Goal: Task Accomplishment & Management: Complete application form

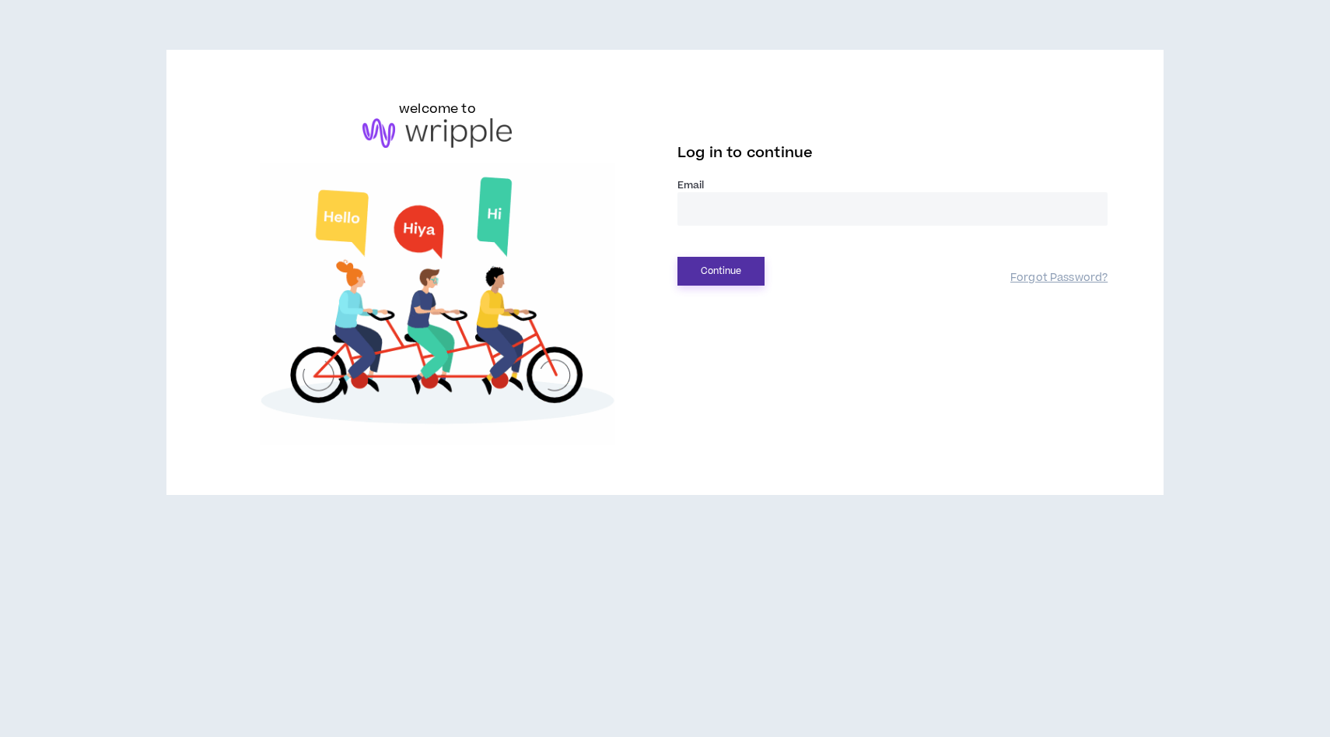
type input "**********"
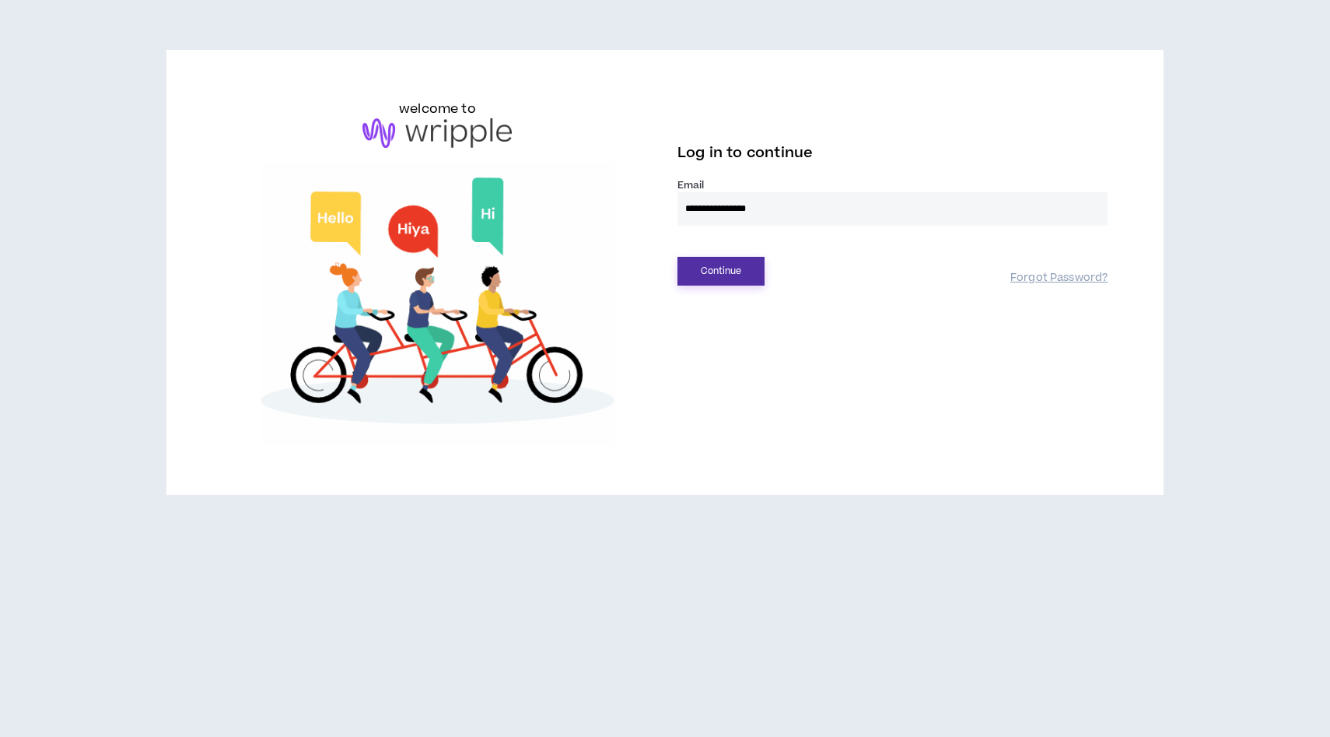
click at [716, 258] on button "Continue" at bounding box center [721, 271] width 87 height 29
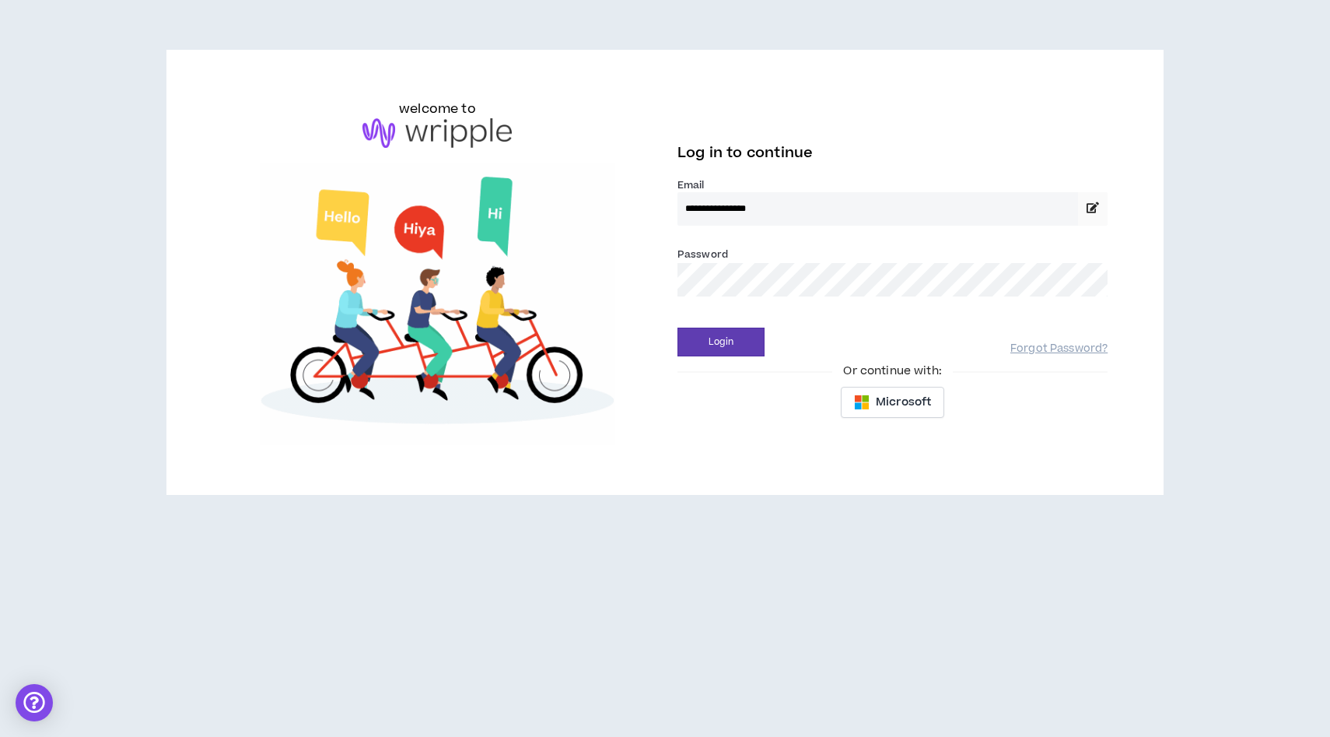
click at [720, 315] on div "**********" at bounding box center [893, 247] width 430 height 138
click at [720, 337] on button "Login" at bounding box center [721, 341] width 87 height 29
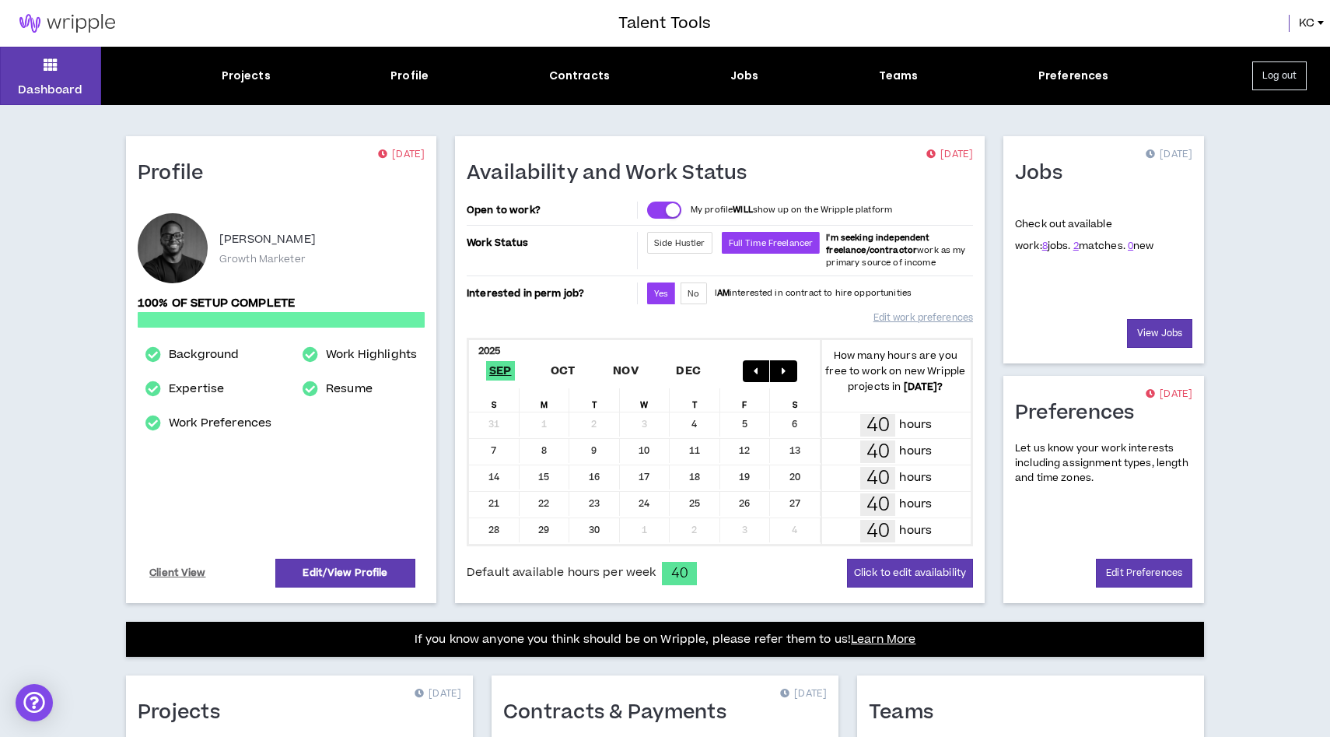
click at [408, 85] on div "Dashboard Projects Profile Contracts Jobs Teams Preferences Log out" at bounding box center [665, 76] width 1330 height 58
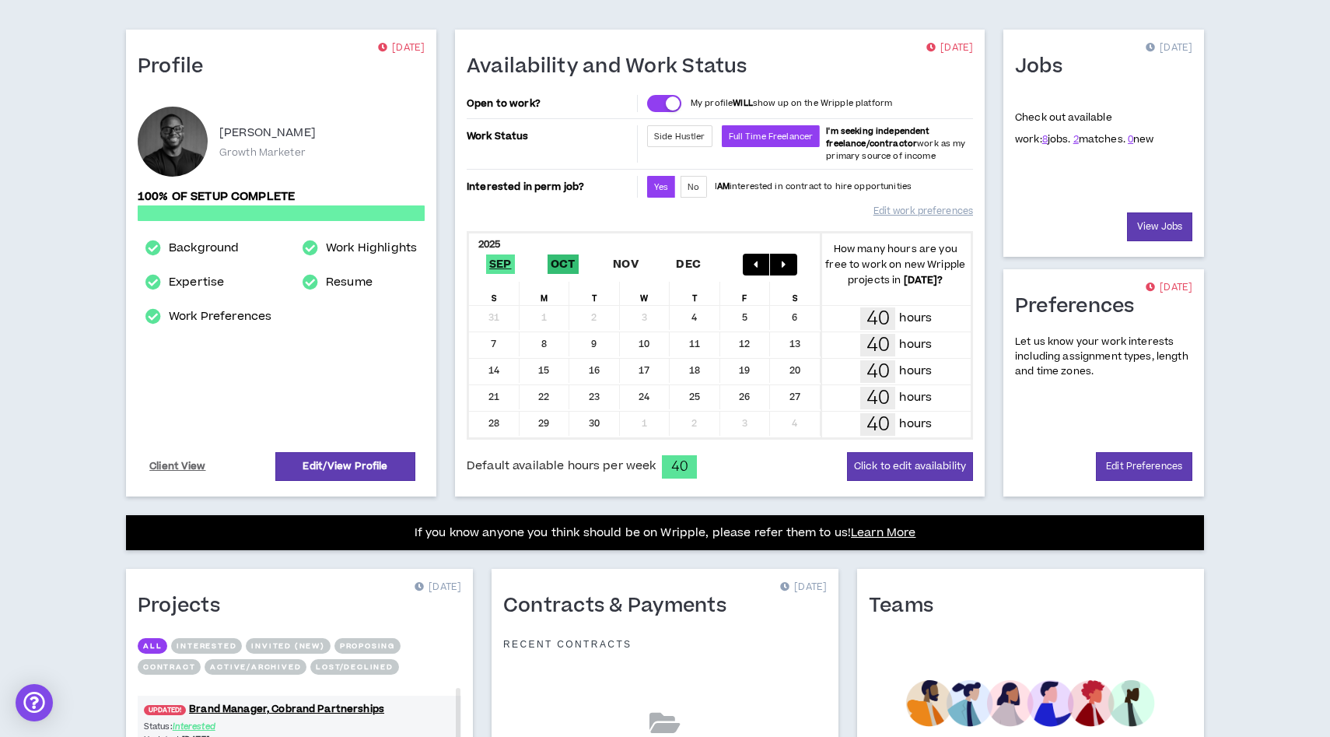
scroll to position [313, 0]
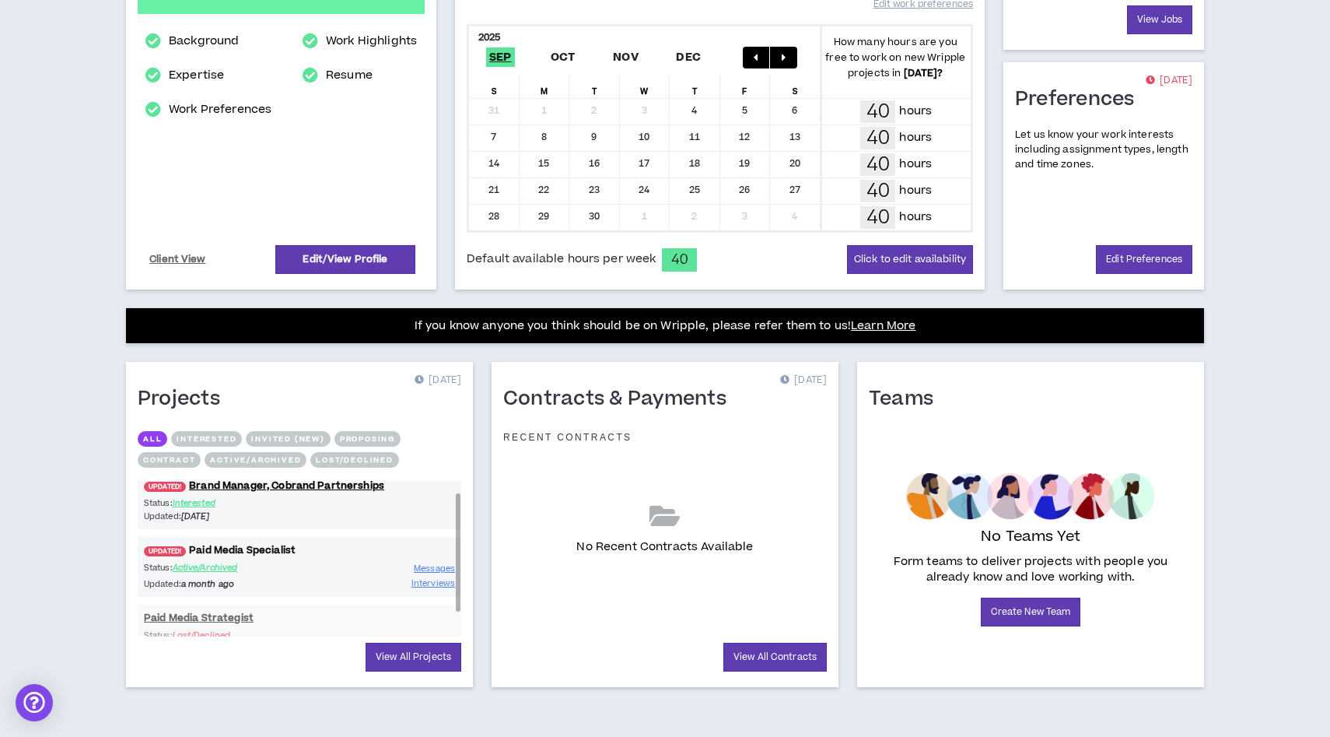
click at [235, 551] on link "UPDATED! Paid Media Specialist" at bounding box center [300, 550] width 324 height 15
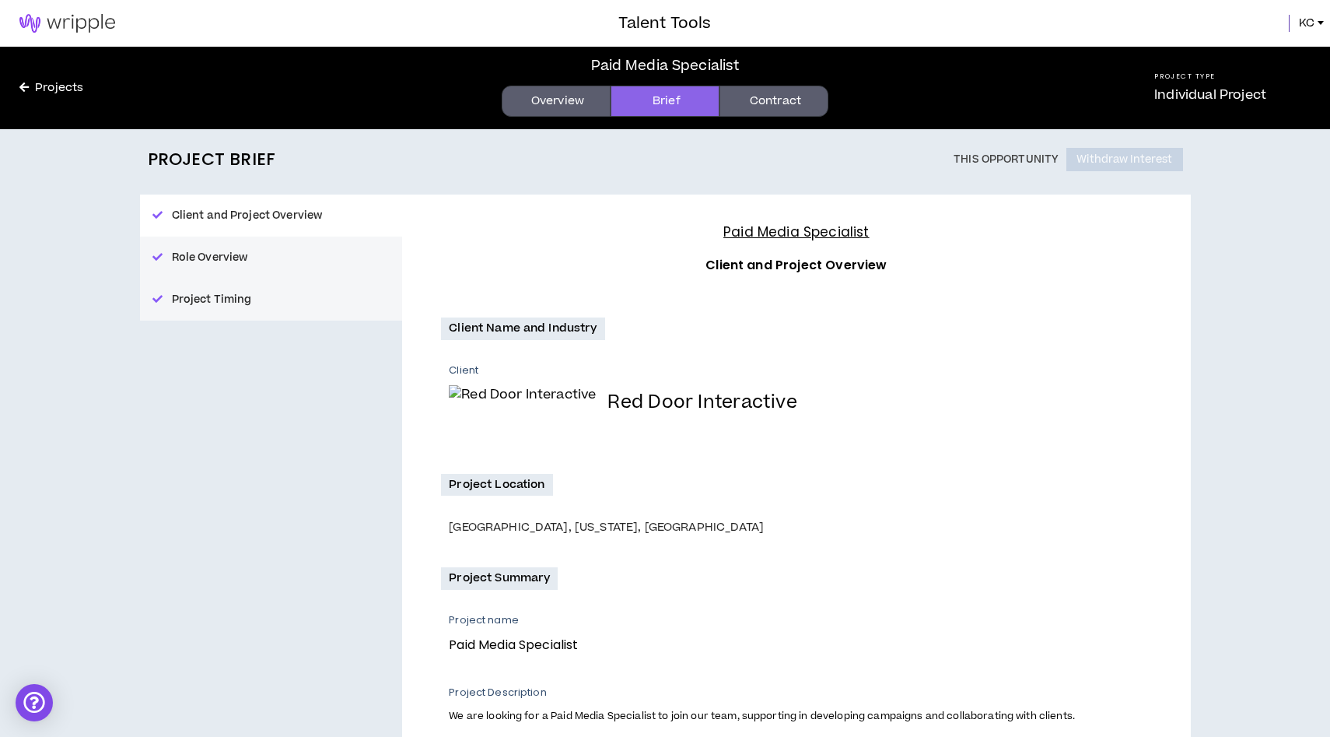
drag, startPoint x: 1145, startPoint y: 128, endPoint x: 1126, endPoint y: 154, distance: 32.8
click at [1144, 128] on div "Project Type Individual Project" at bounding box center [1211, 88] width 240 height 82
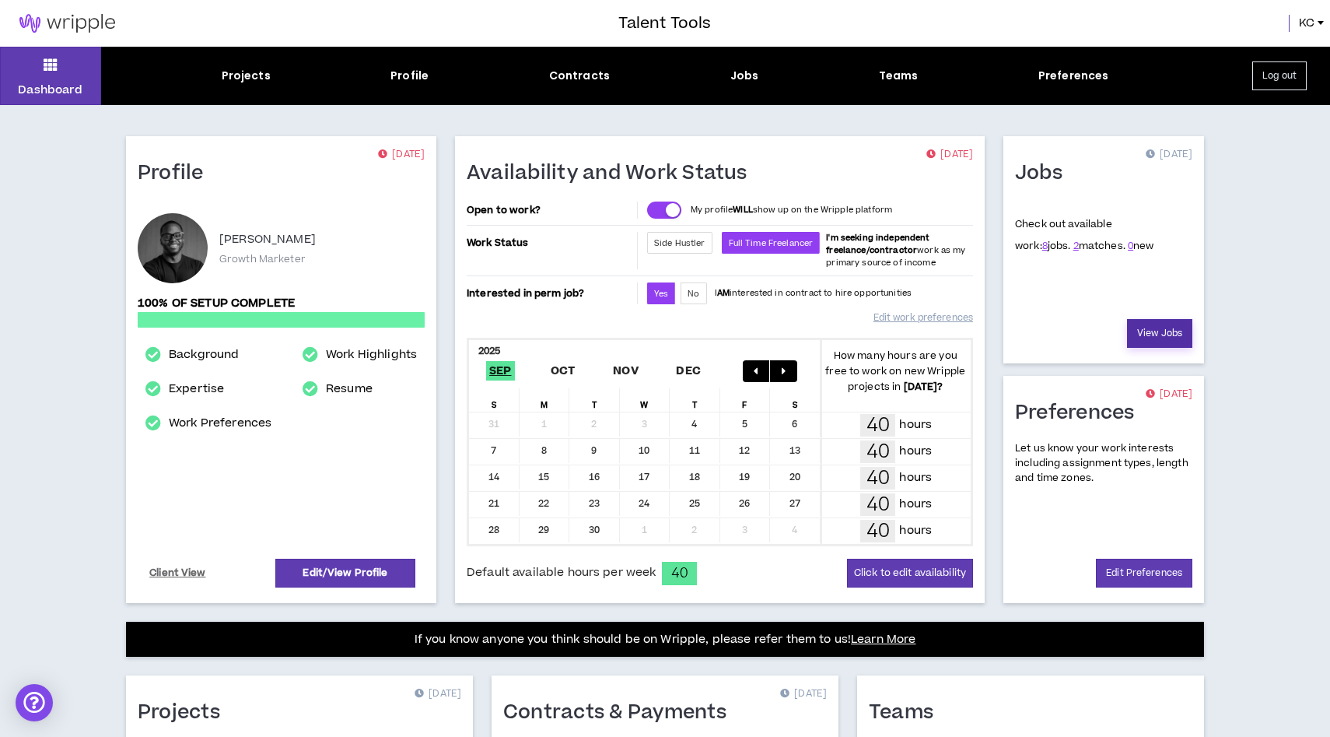
click at [1144, 332] on link "View Jobs" at bounding box center [1159, 333] width 65 height 29
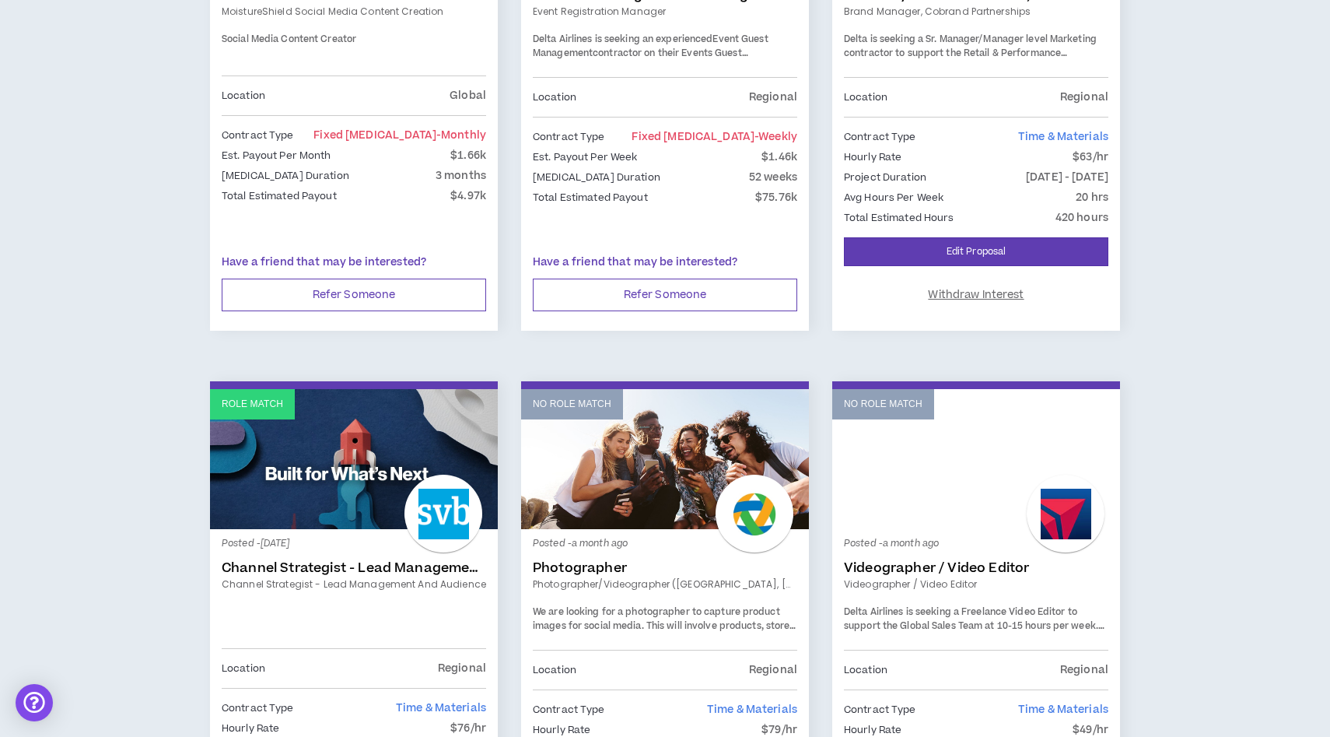
scroll to position [366, 0]
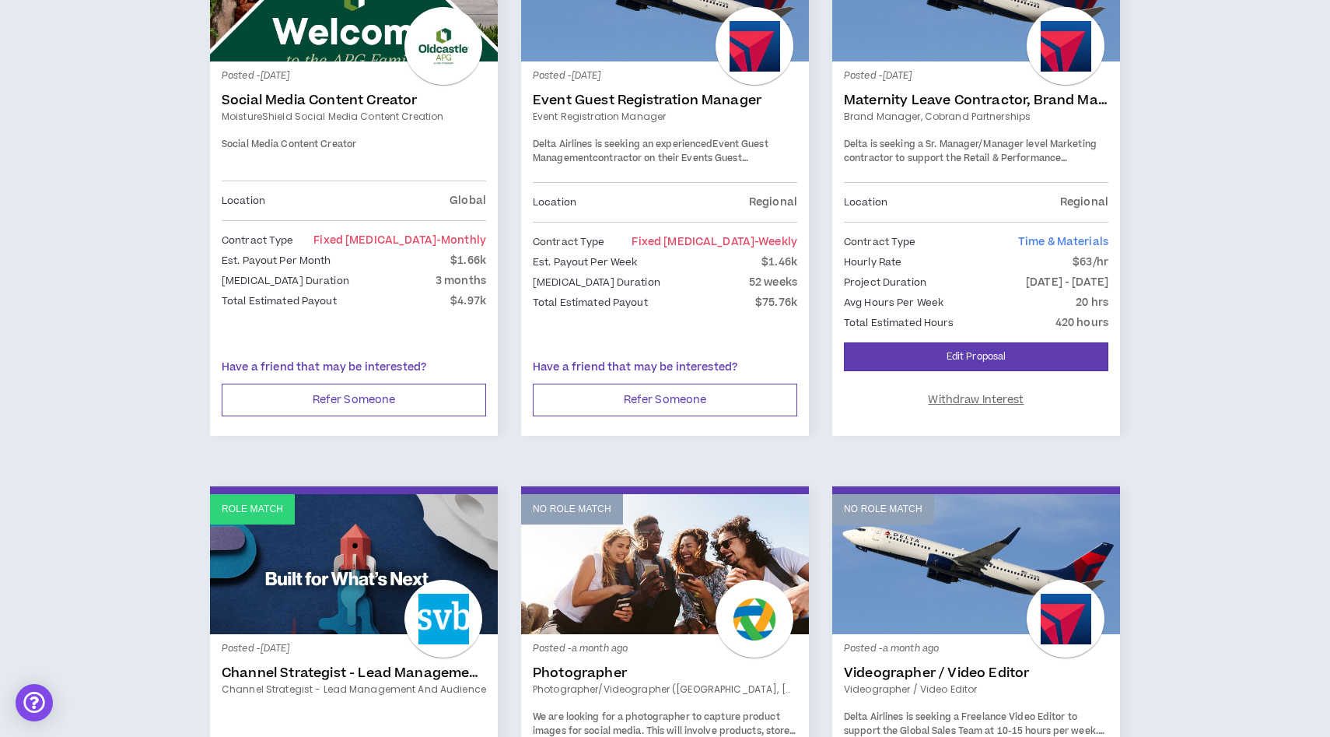
click at [385, 288] on div "[MEDICAL_DATA] Duration 3 months" at bounding box center [354, 280] width 264 height 17
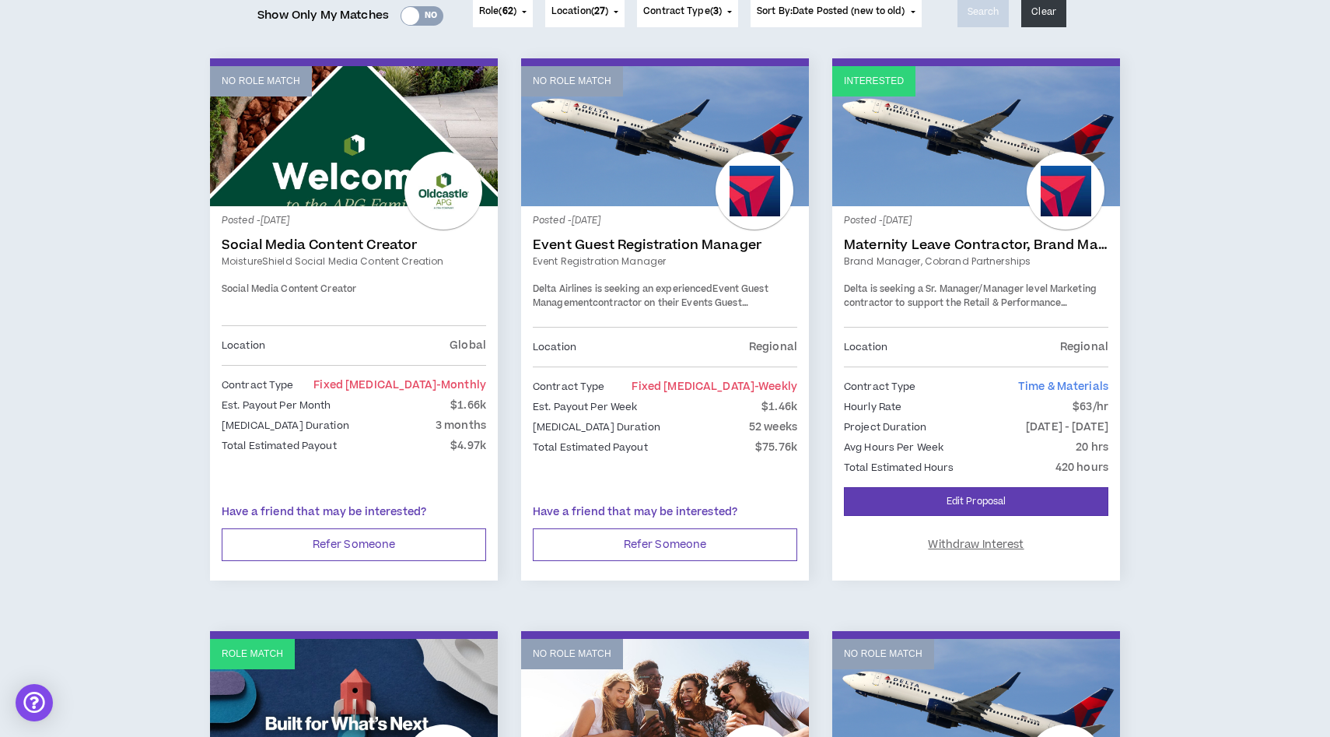
scroll to position [0, 0]
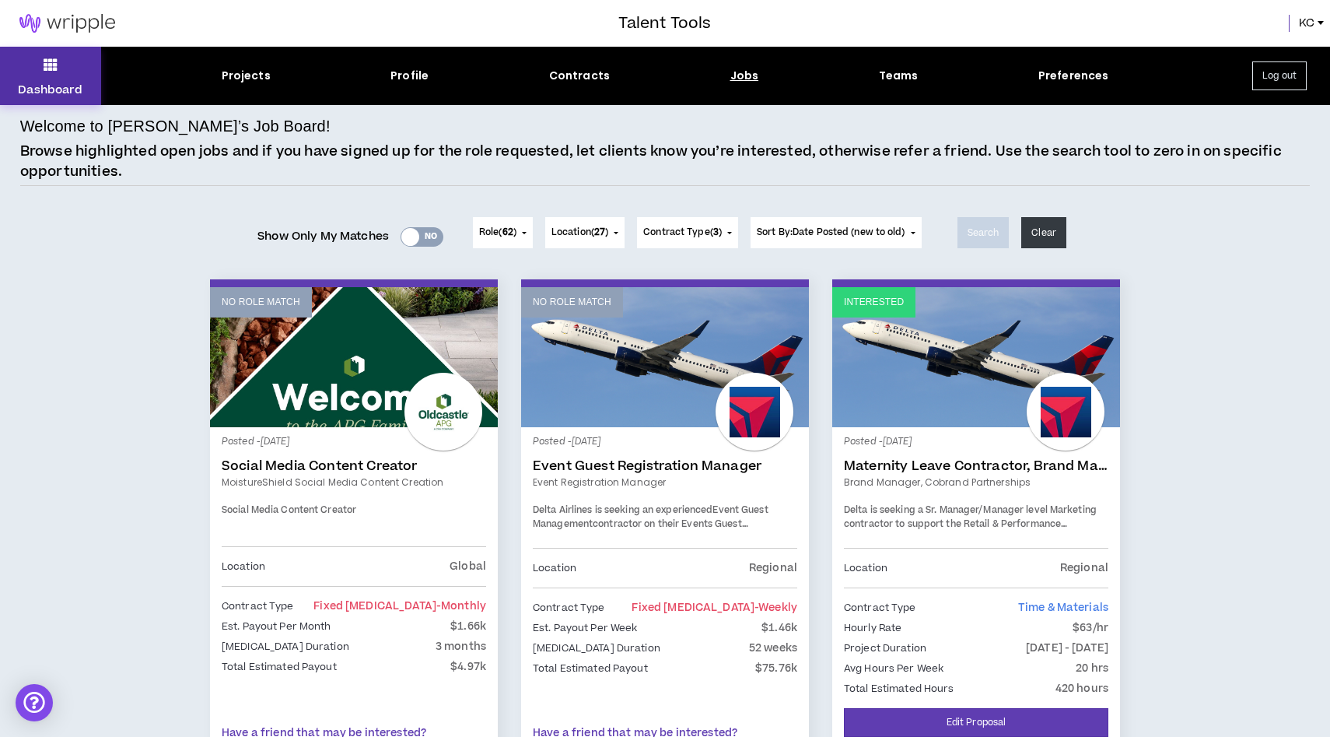
click at [52, 60] on icon at bounding box center [51, 65] width 14 height 22
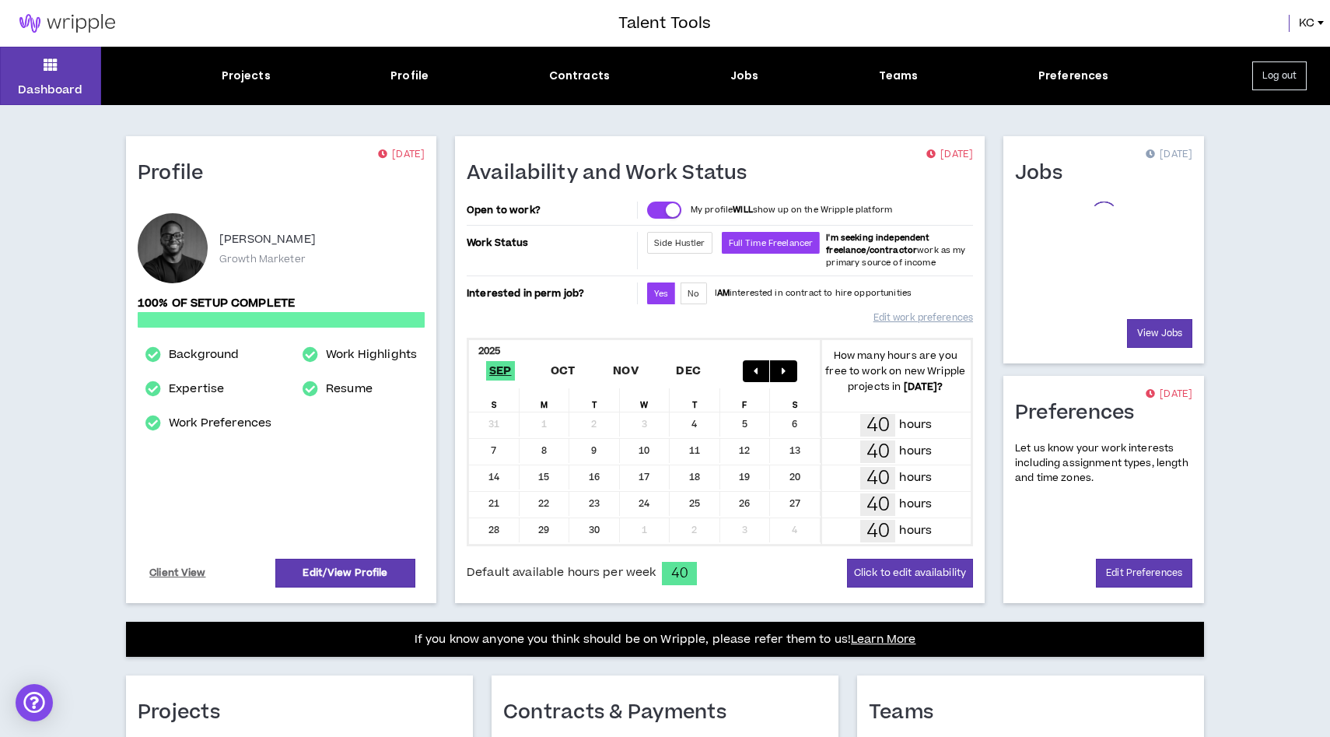
click at [404, 84] on div "Dashboard Projects Profile Contracts Jobs Teams Preferences Log out" at bounding box center [665, 76] width 1330 height 58
click at [399, 69] on div "Profile" at bounding box center [409, 76] width 38 height 16
select select "*"
select select "US"
select select "*******"
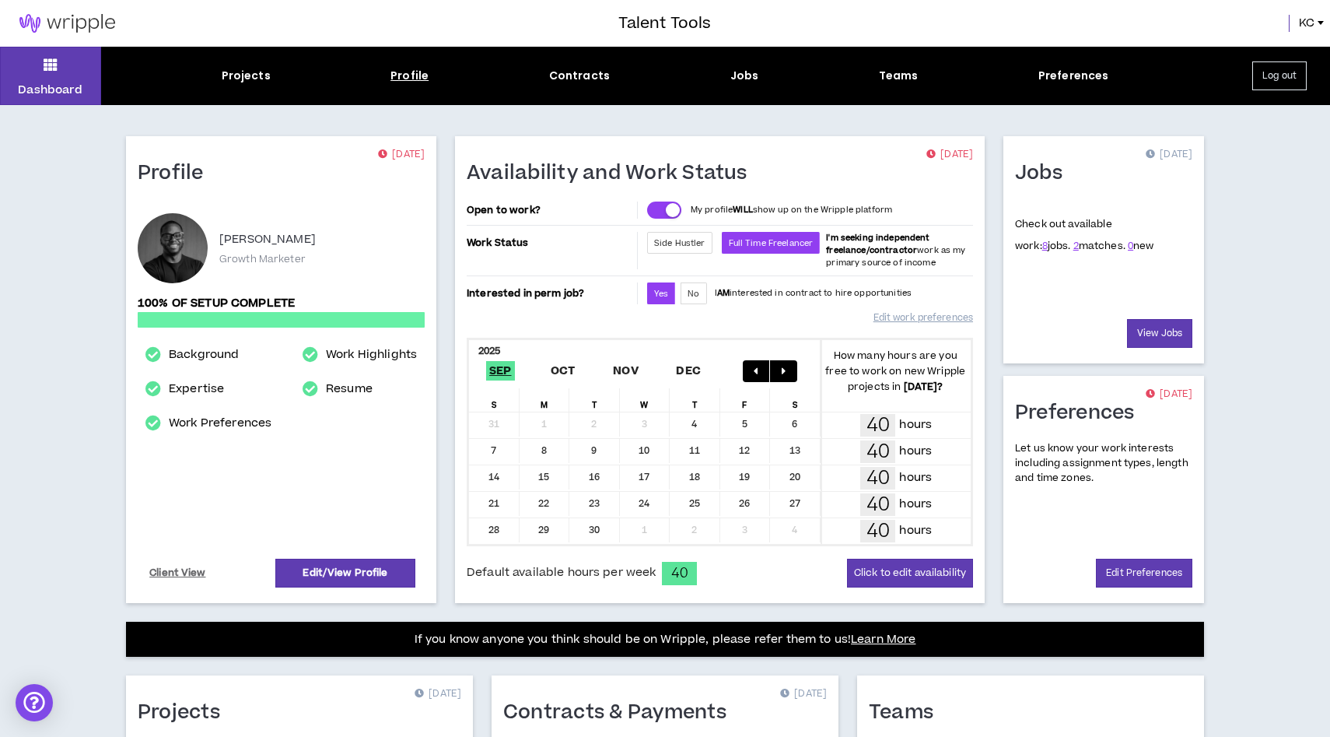
select select "*"
select select "**********"
select select "***"
select select "**********"
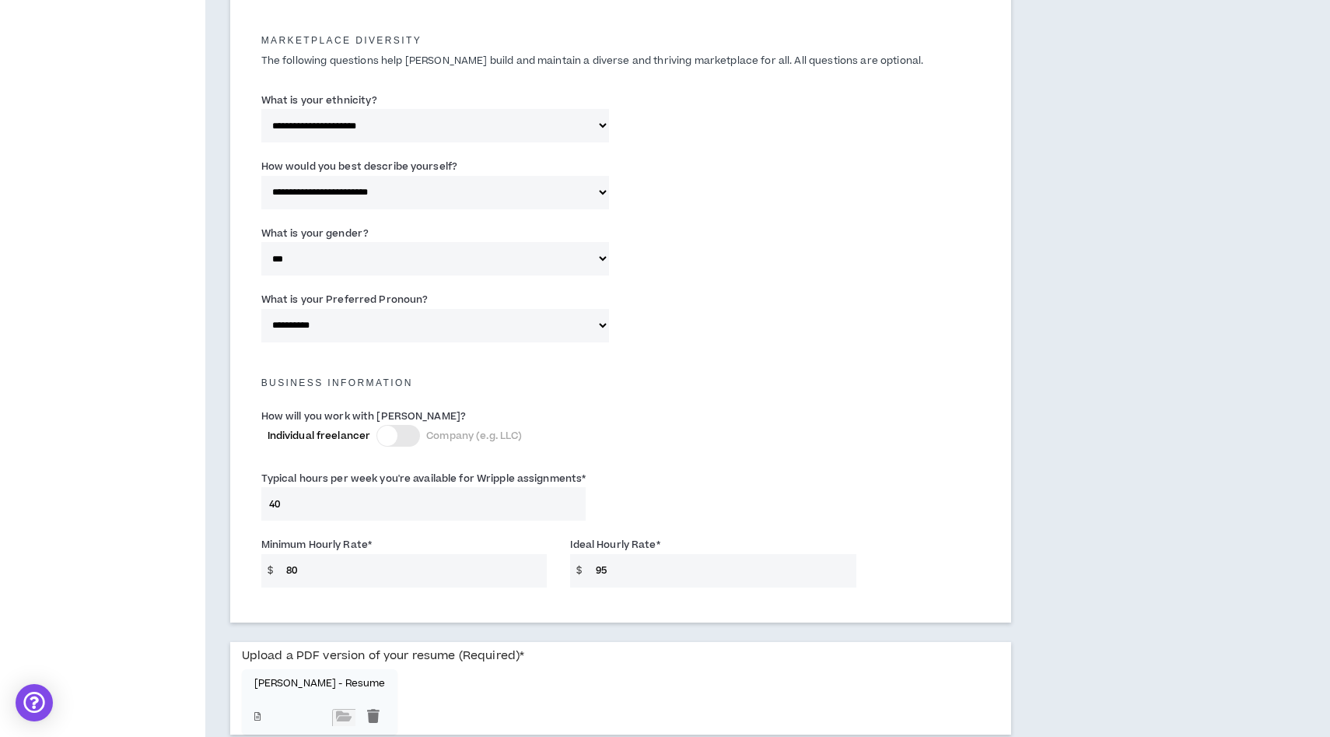
scroll to position [968, 0]
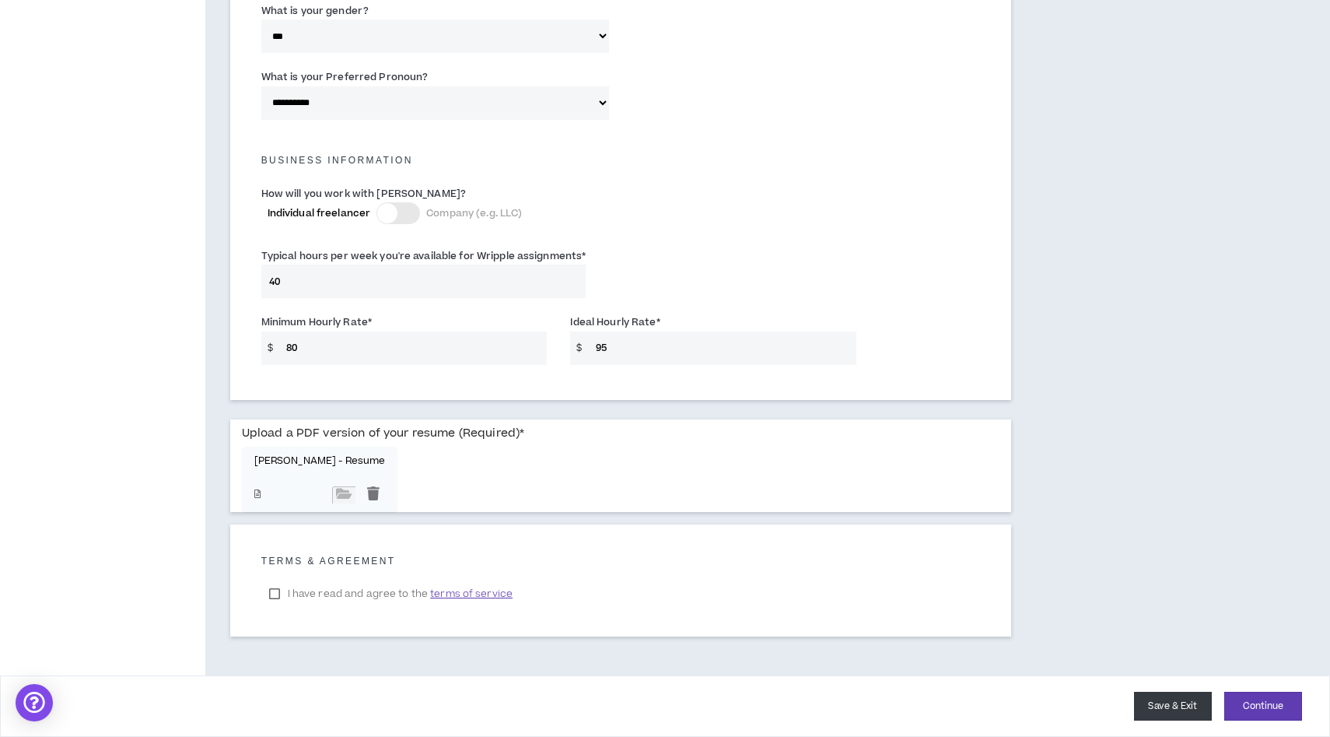
click at [1178, 707] on button "Save & Exit" at bounding box center [1173, 706] width 78 height 29
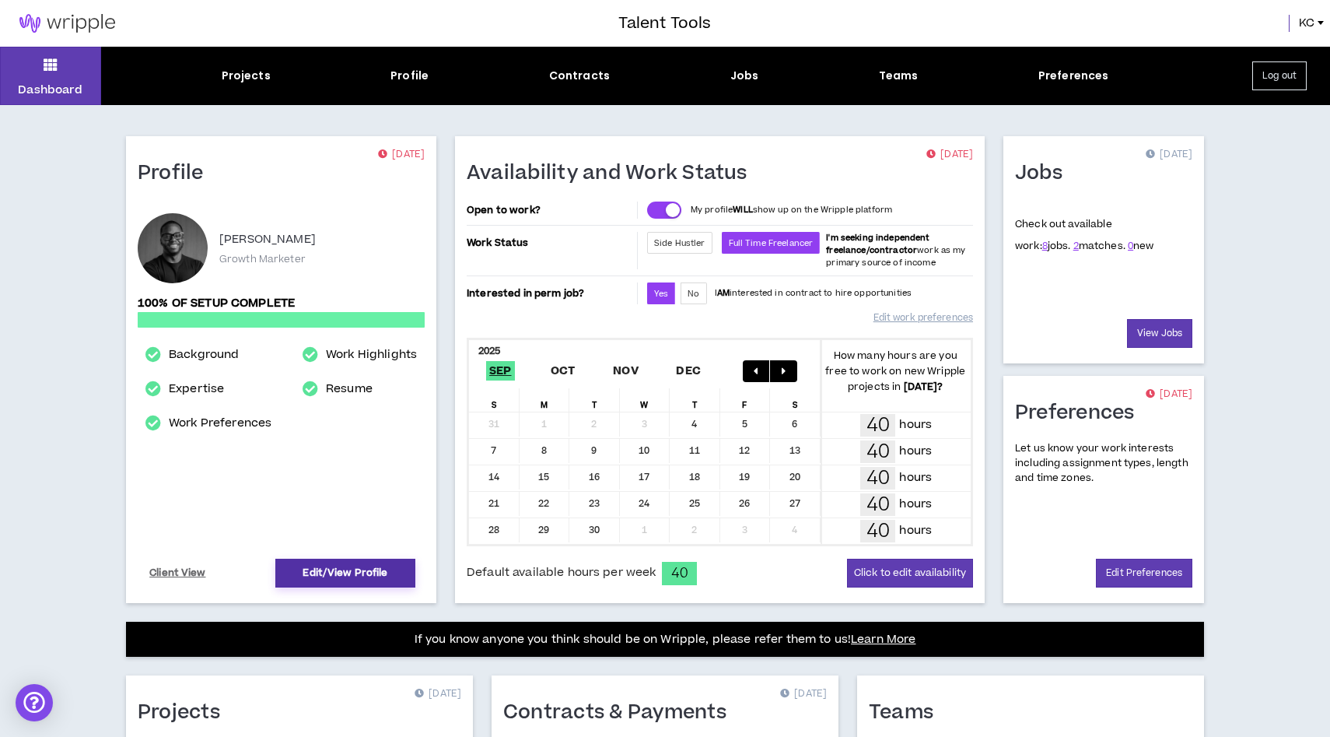
click at [339, 567] on link "Edit/View Profile" at bounding box center [345, 573] width 140 height 29
select select "*"
select select "US"
select select "*******"
select select "*"
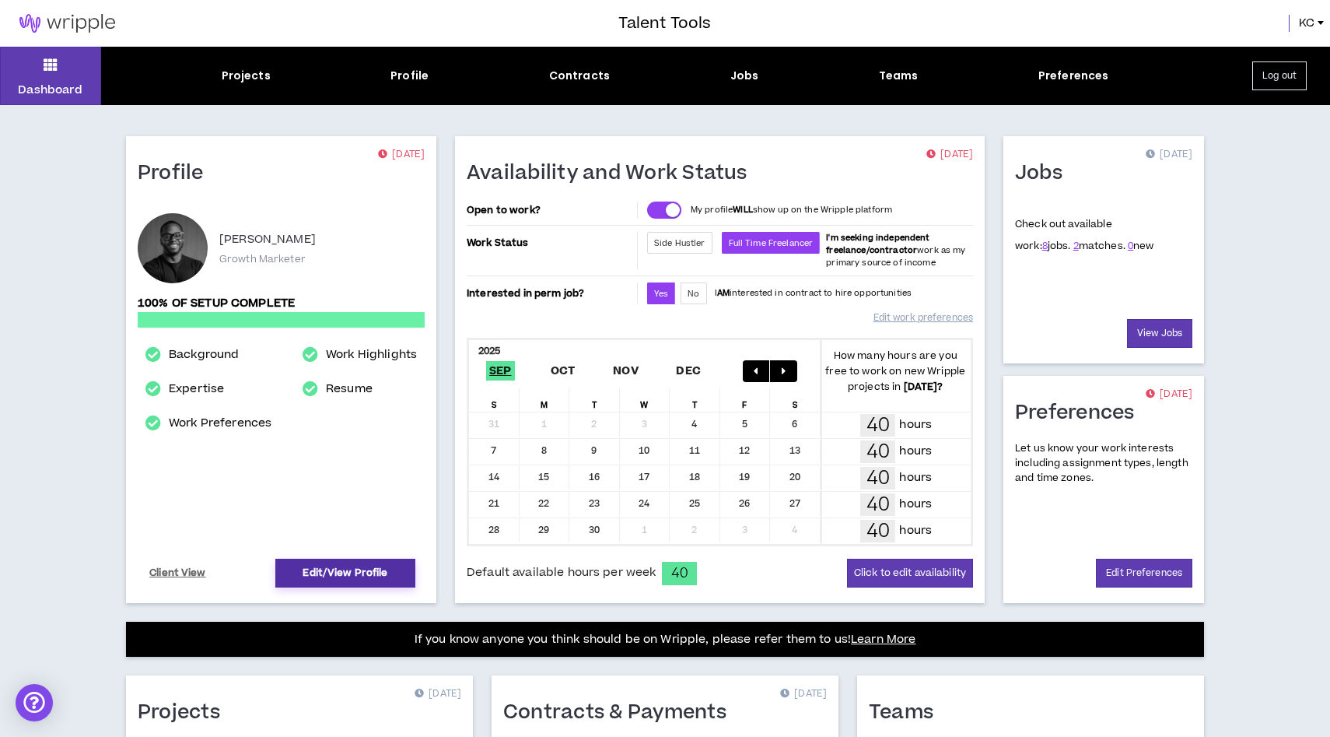
select select "**********"
select select "***"
select select "**********"
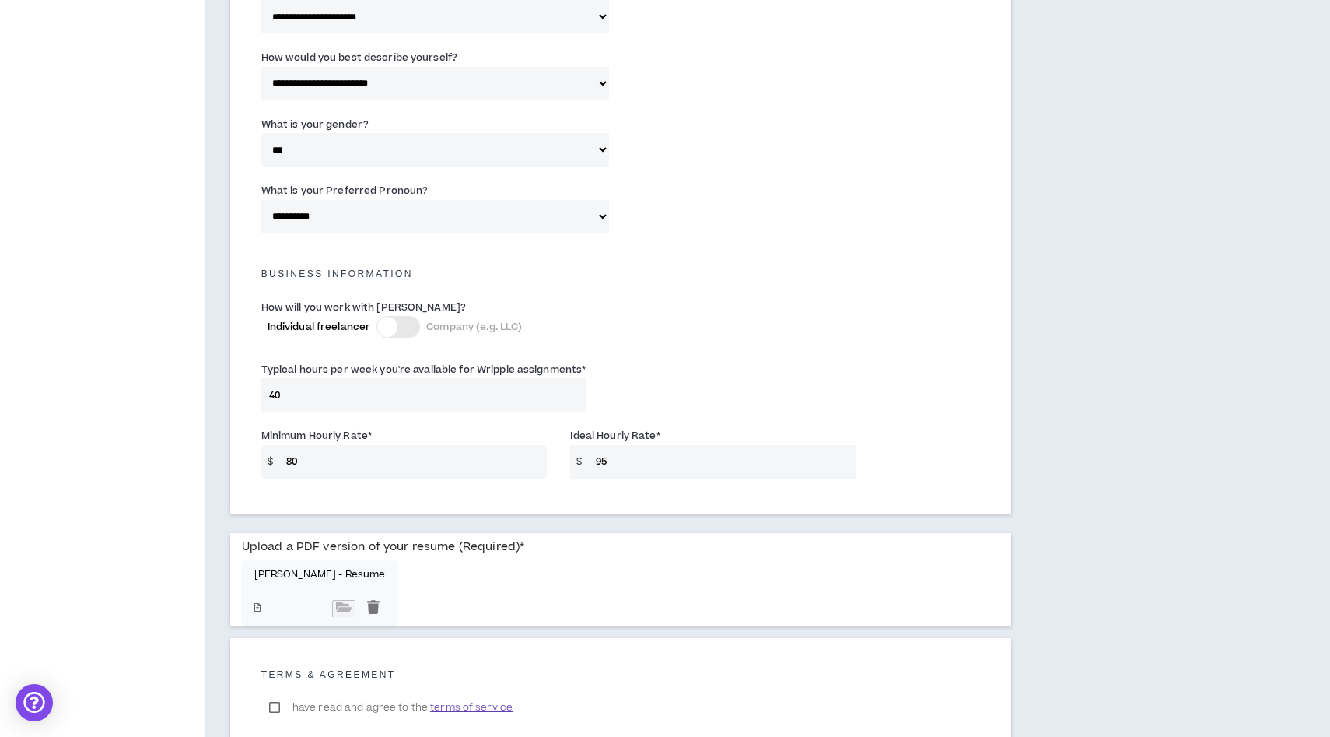
scroll to position [968, 0]
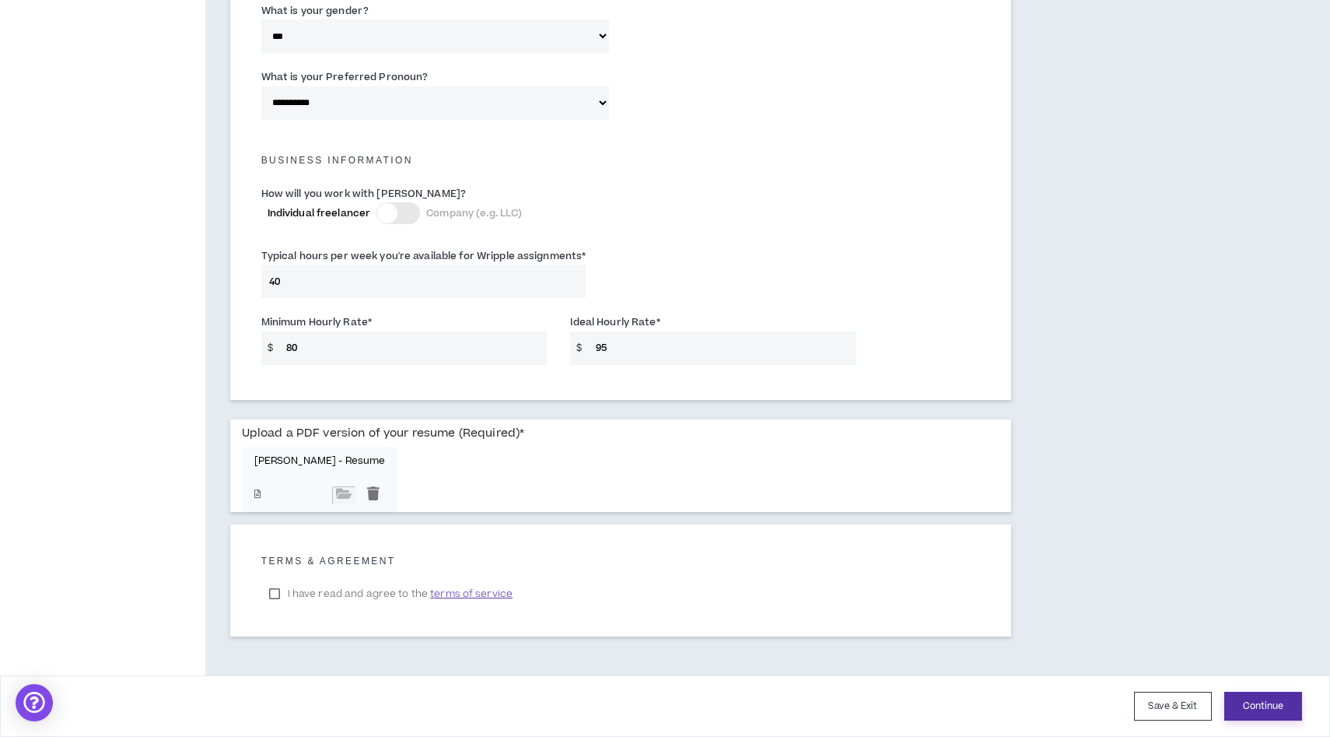
click at [1266, 697] on button "Continue" at bounding box center [1263, 706] width 78 height 29
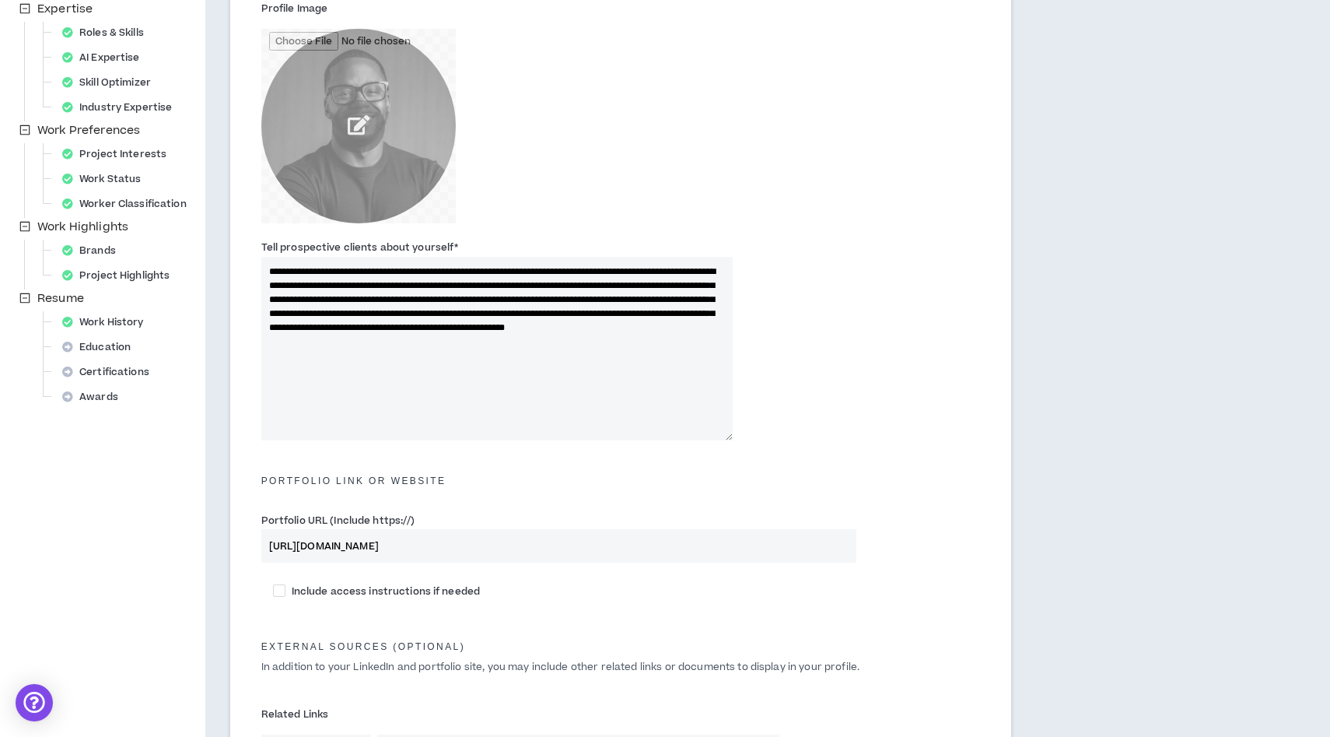
scroll to position [638, 0]
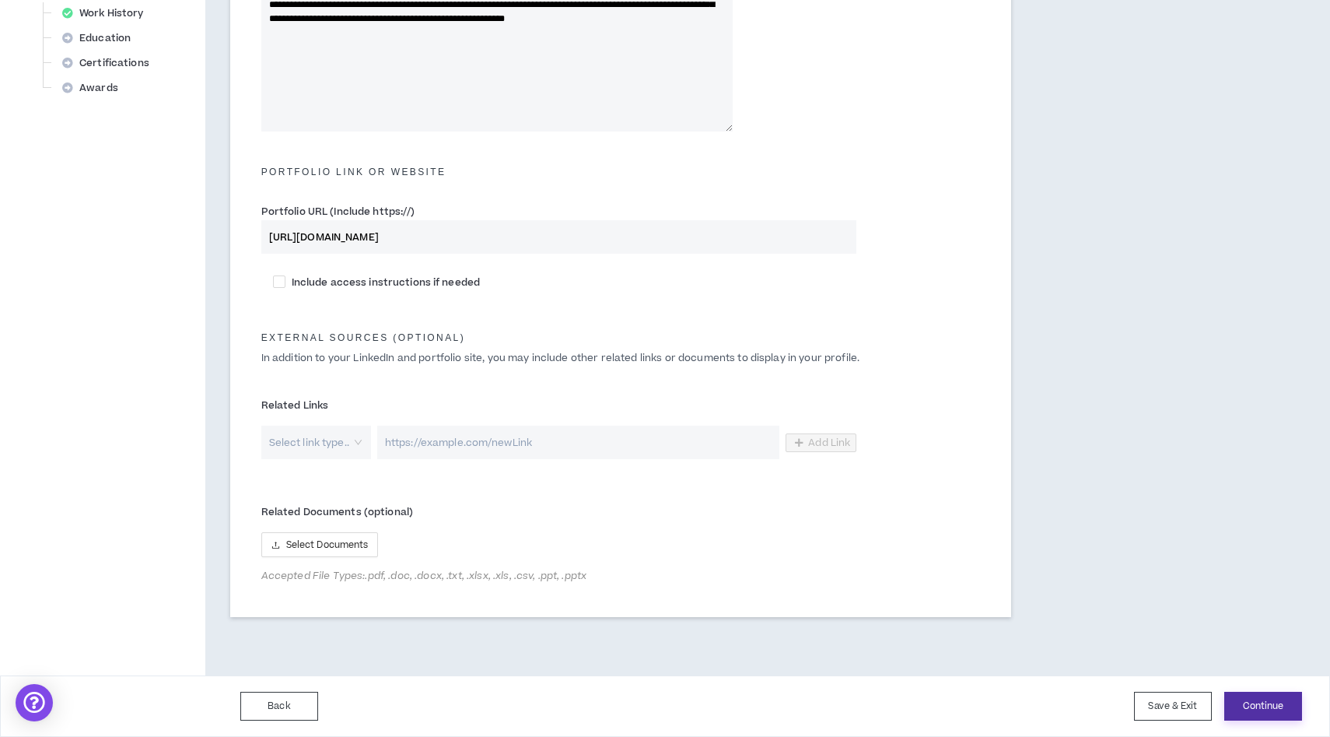
click at [1271, 713] on button "Continue" at bounding box center [1263, 706] width 78 height 29
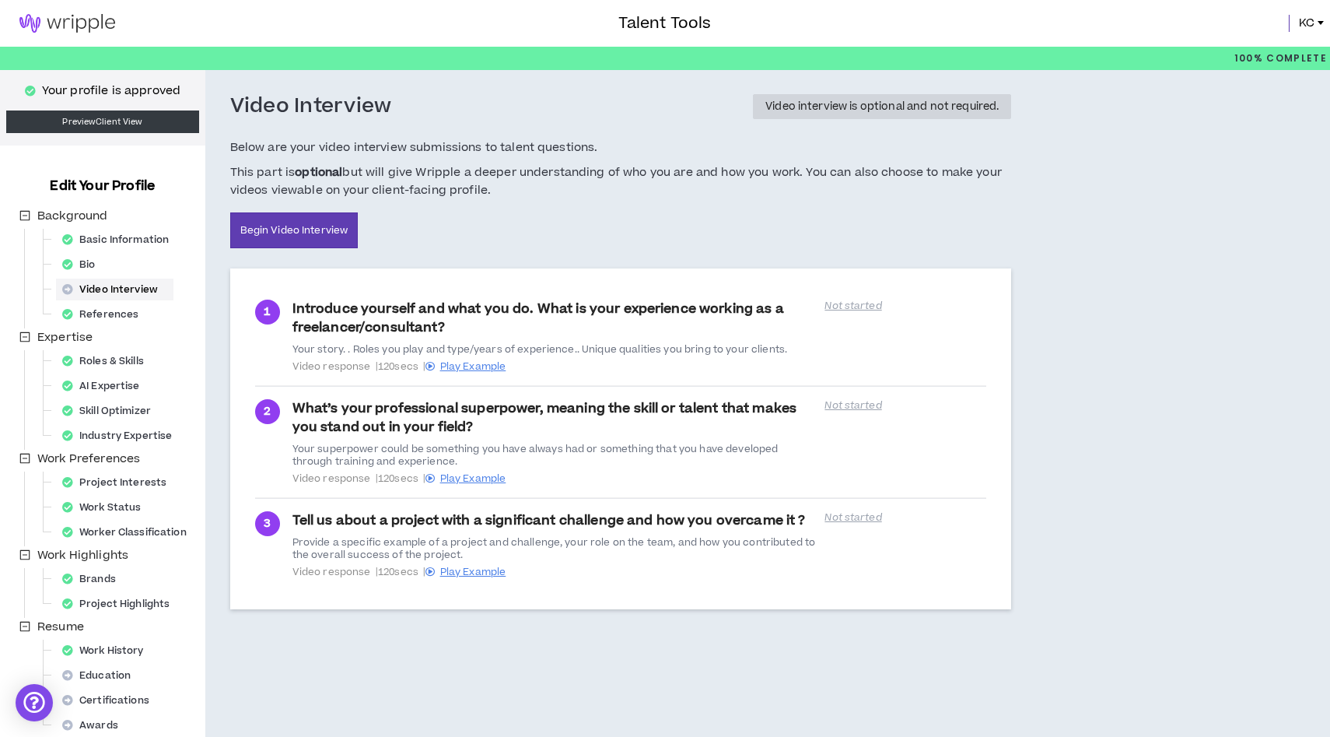
scroll to position [64, 0]
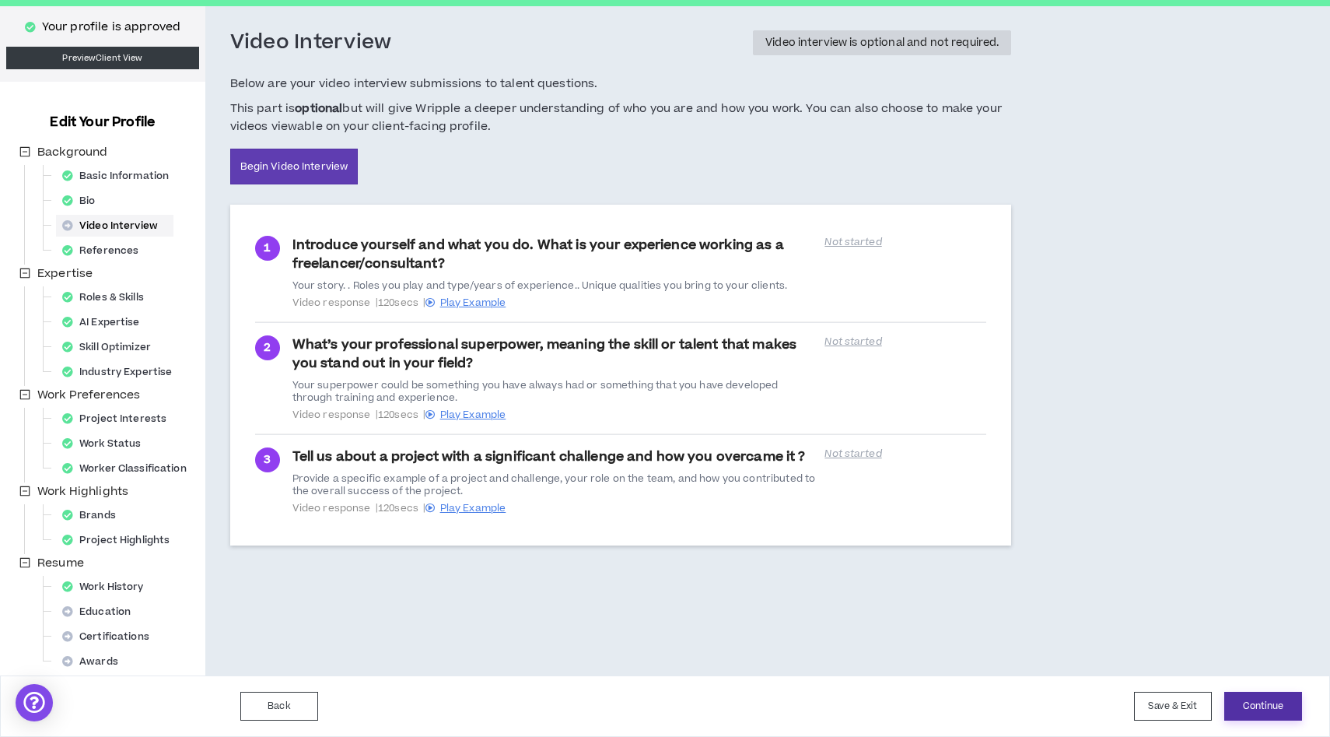
click at [1254, 706] on button "Continue" at bounding box center [1263, 706] width 78 height 29
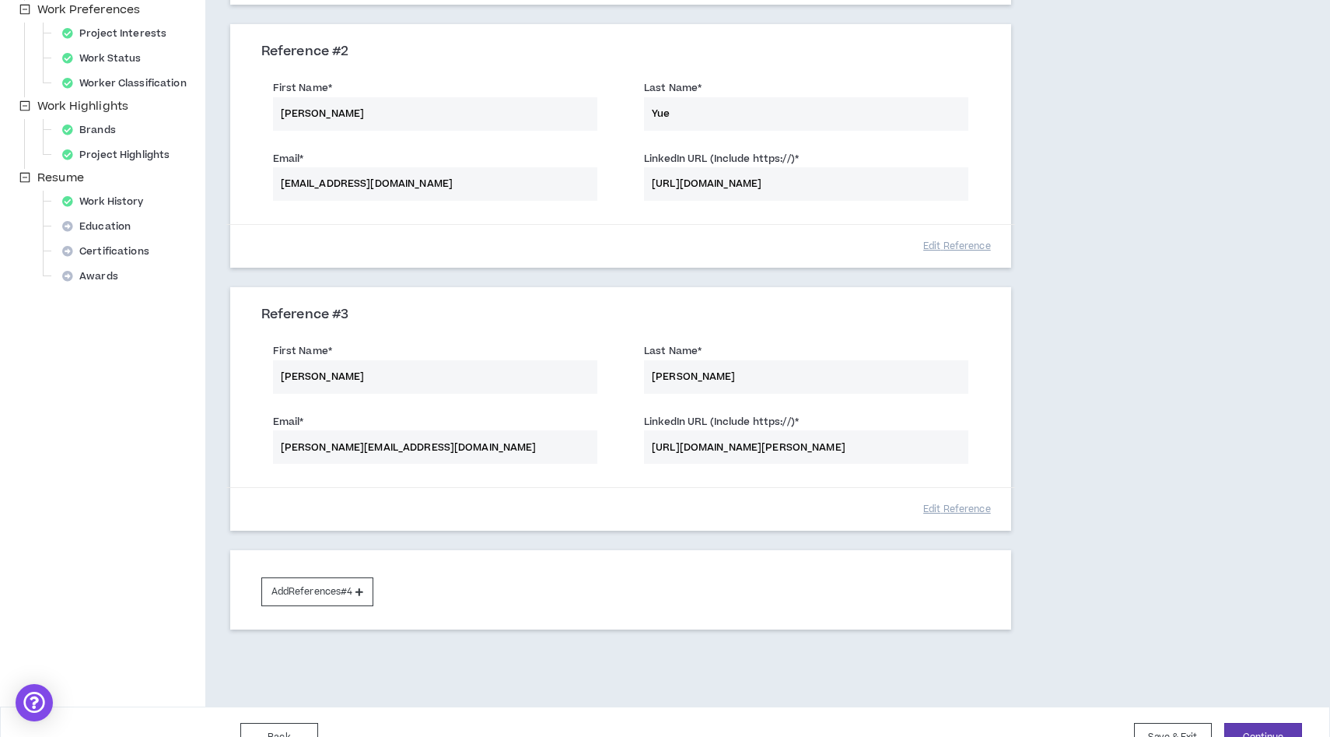
scroll to position [480, 0]
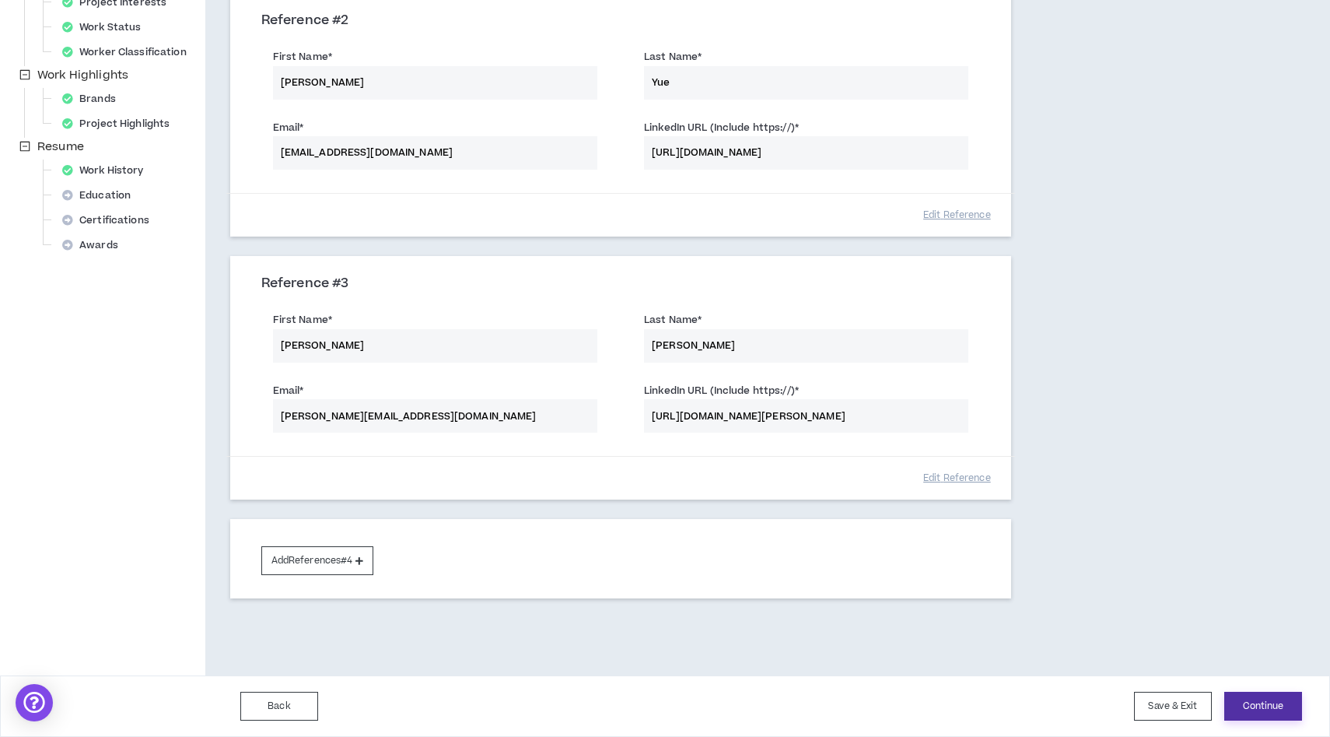
click at [1273, 698] on button "Continue" at bounding box center [1263, 706] width 78 height 29
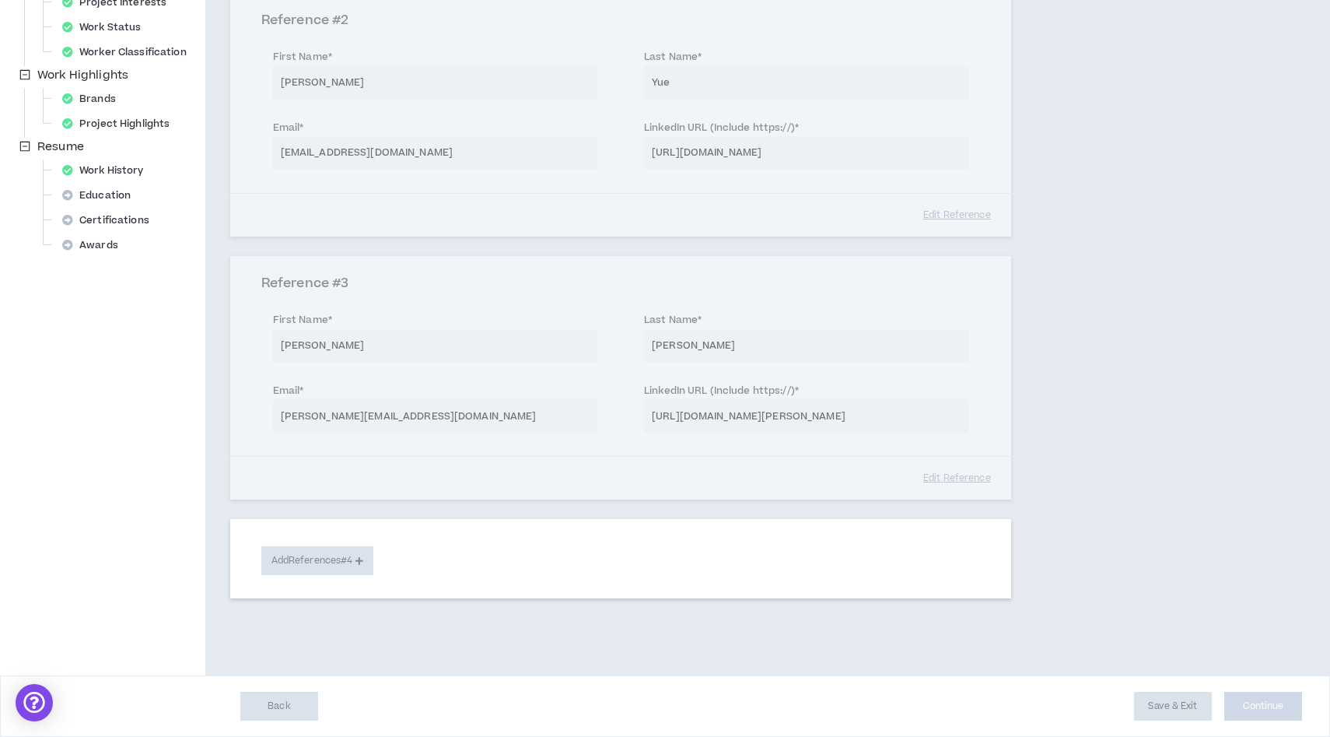
select select "**"
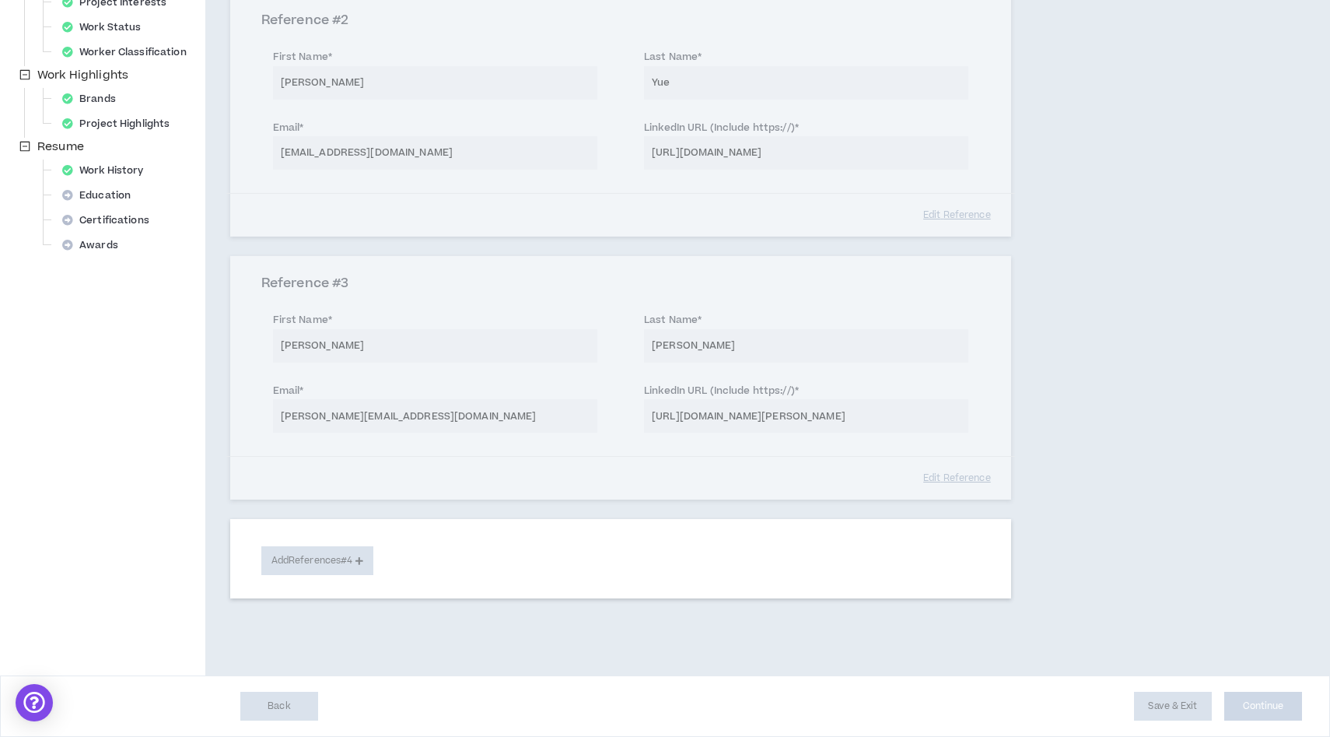
select select "**"
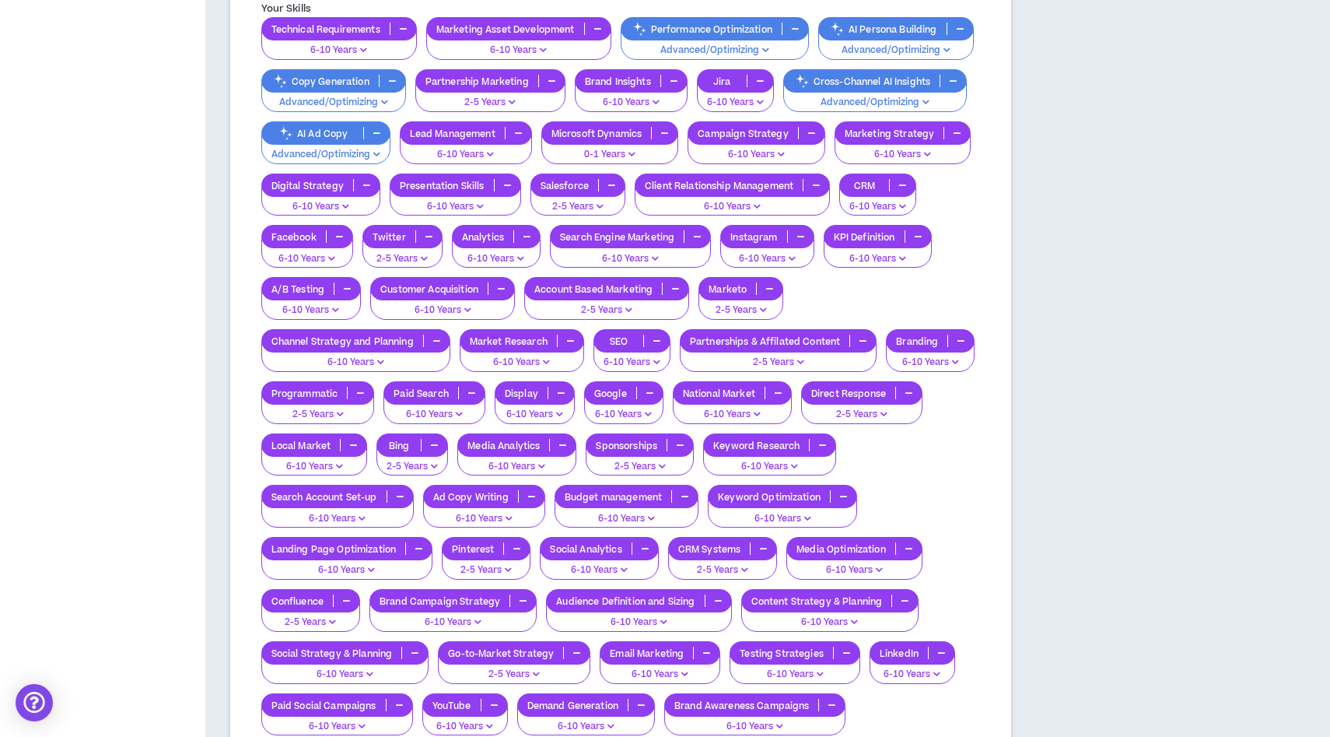
scroll to position [2249, 0]
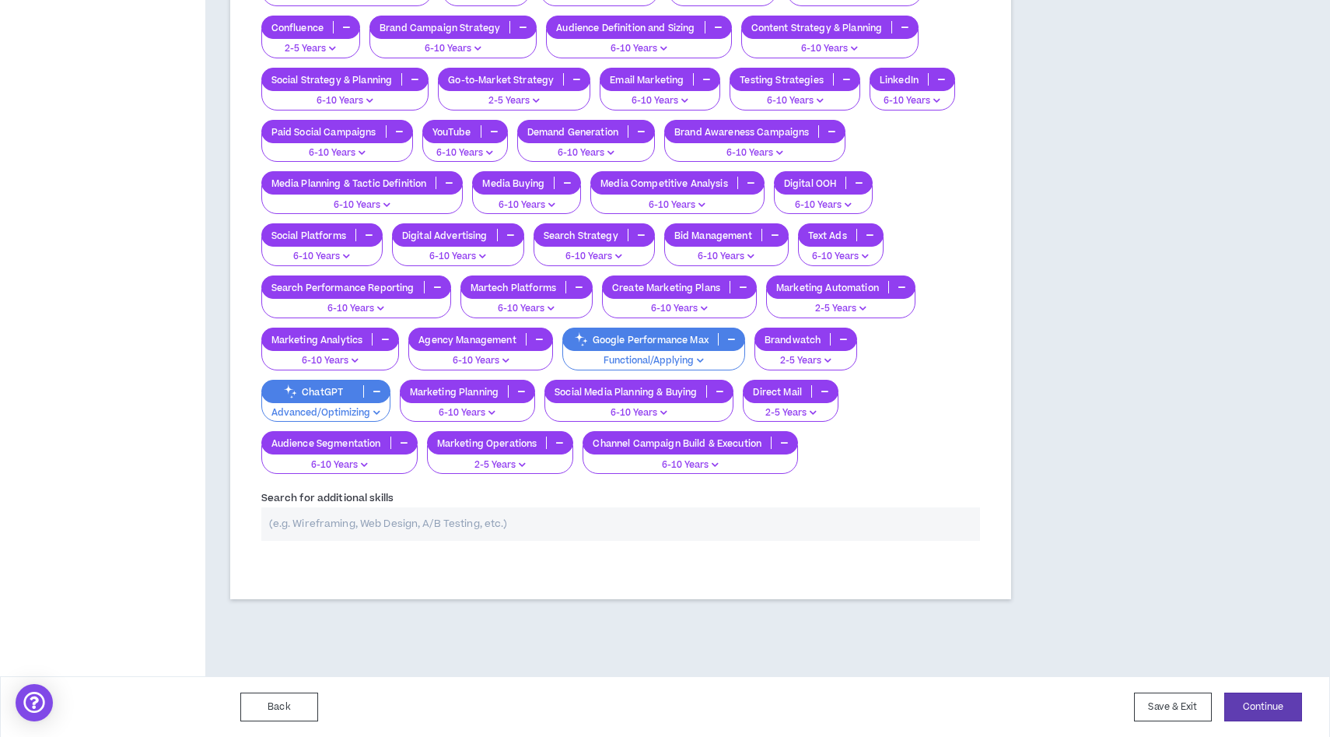
click at [1280, 676] on div "Back Save & Exit Continue Save & Exit" at bounding box center [665, 706] width 1330 height 61
click at [1280, 706] on button "Continue" at bounding box center [1263, 706] width 78 height 29
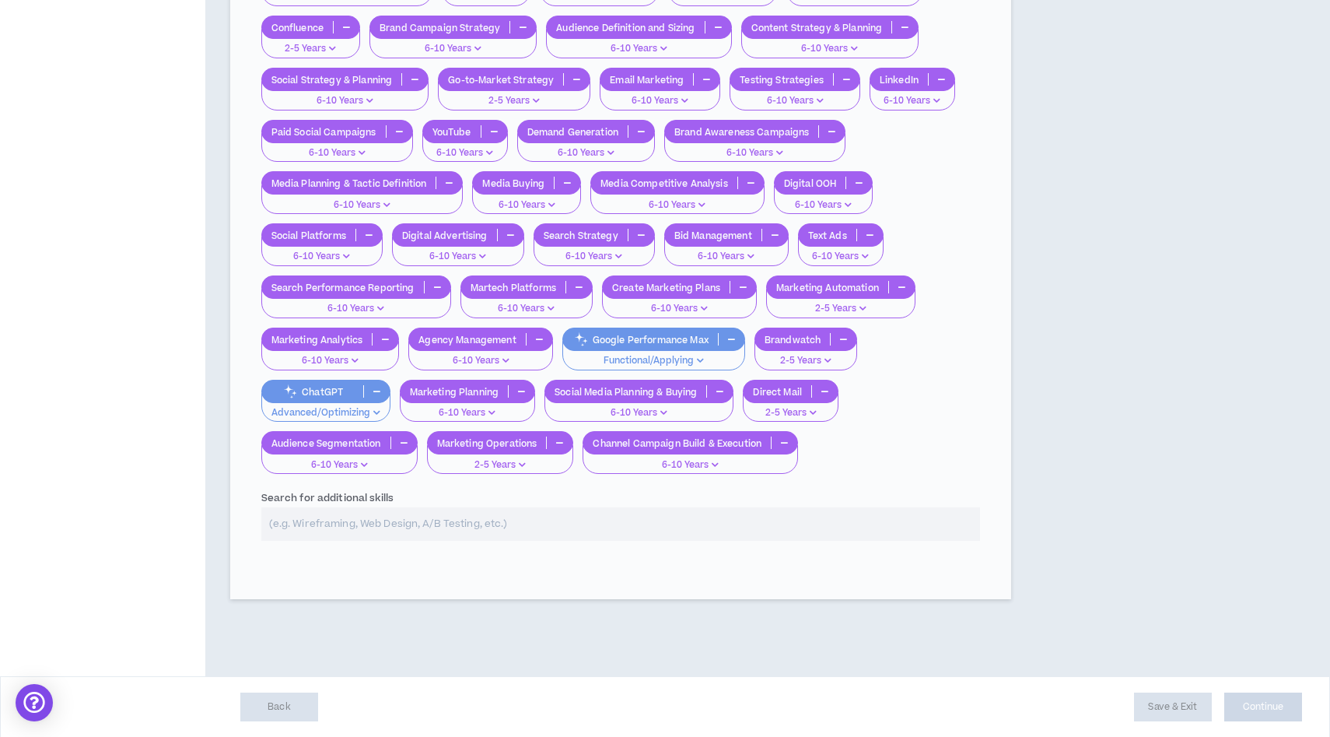
select select "*"
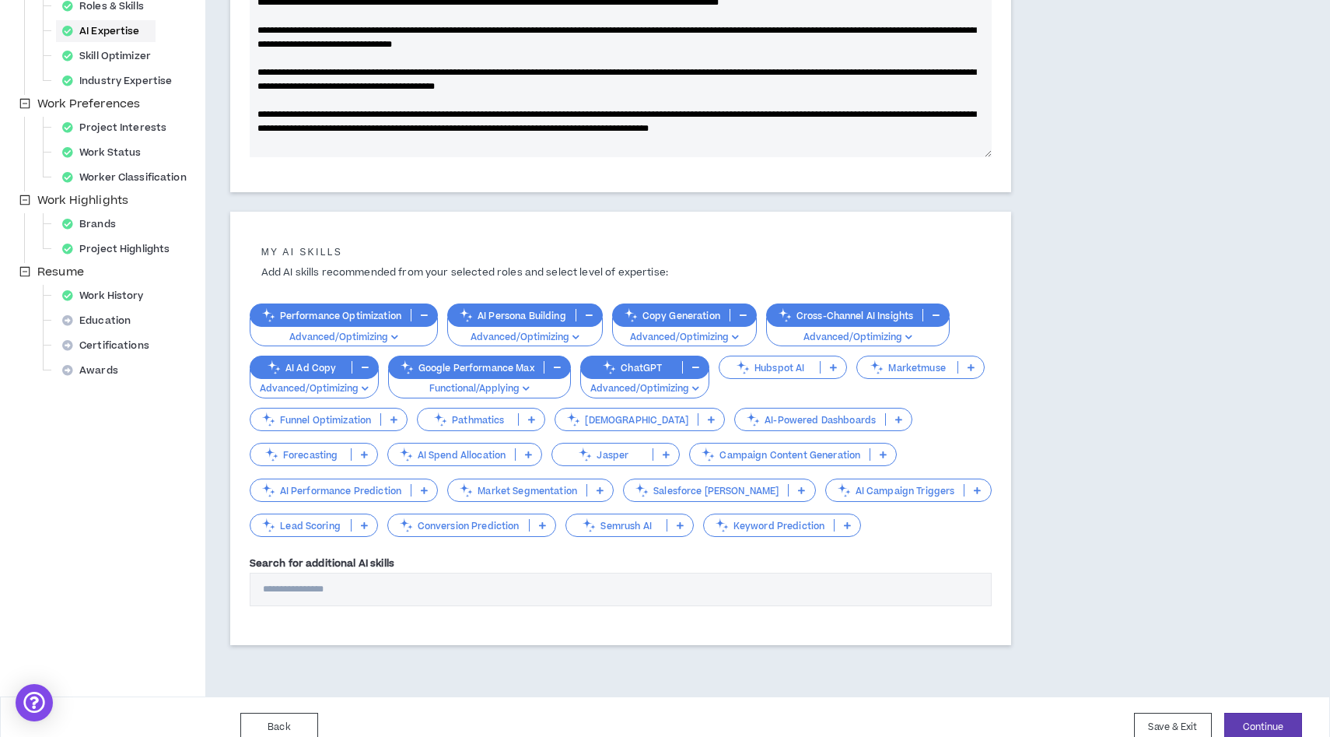
scroll to position [374, 0]
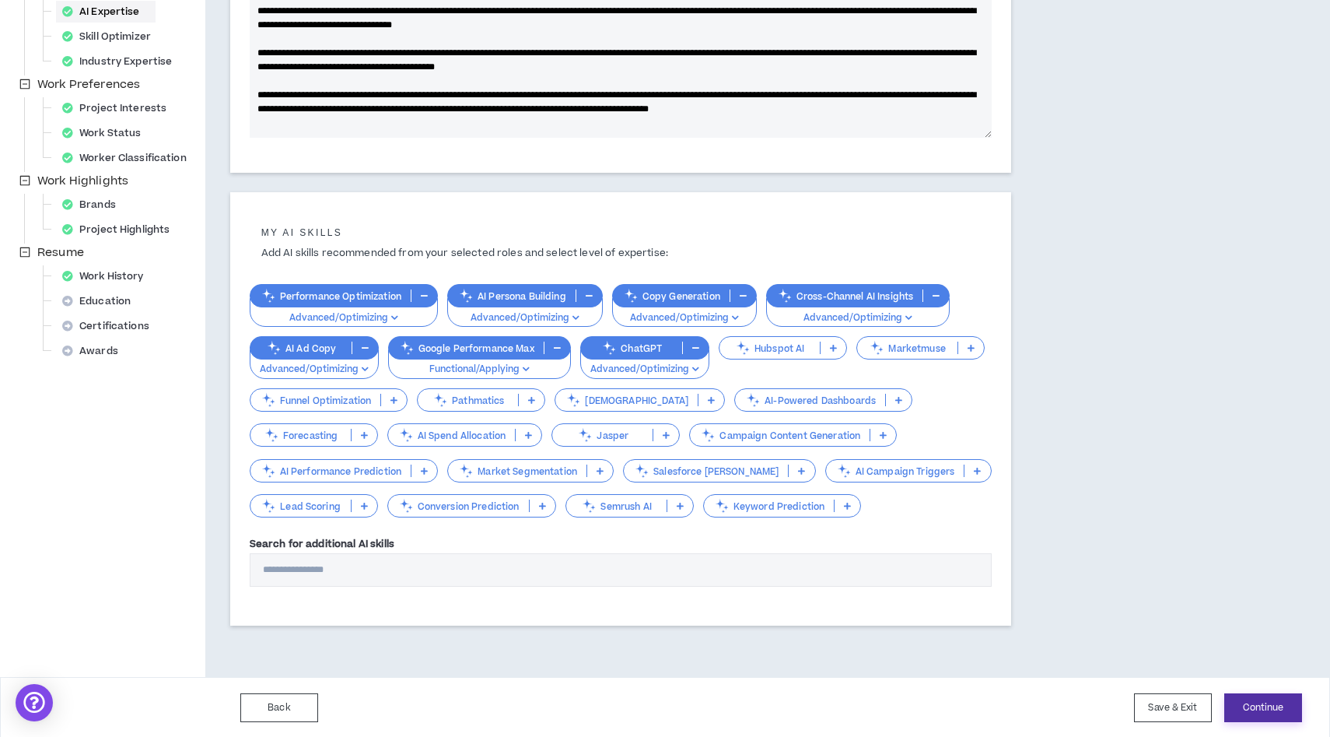
click at [1265, 709] on button "Continue" at bounding box center [1263, 707] width 78 height 29
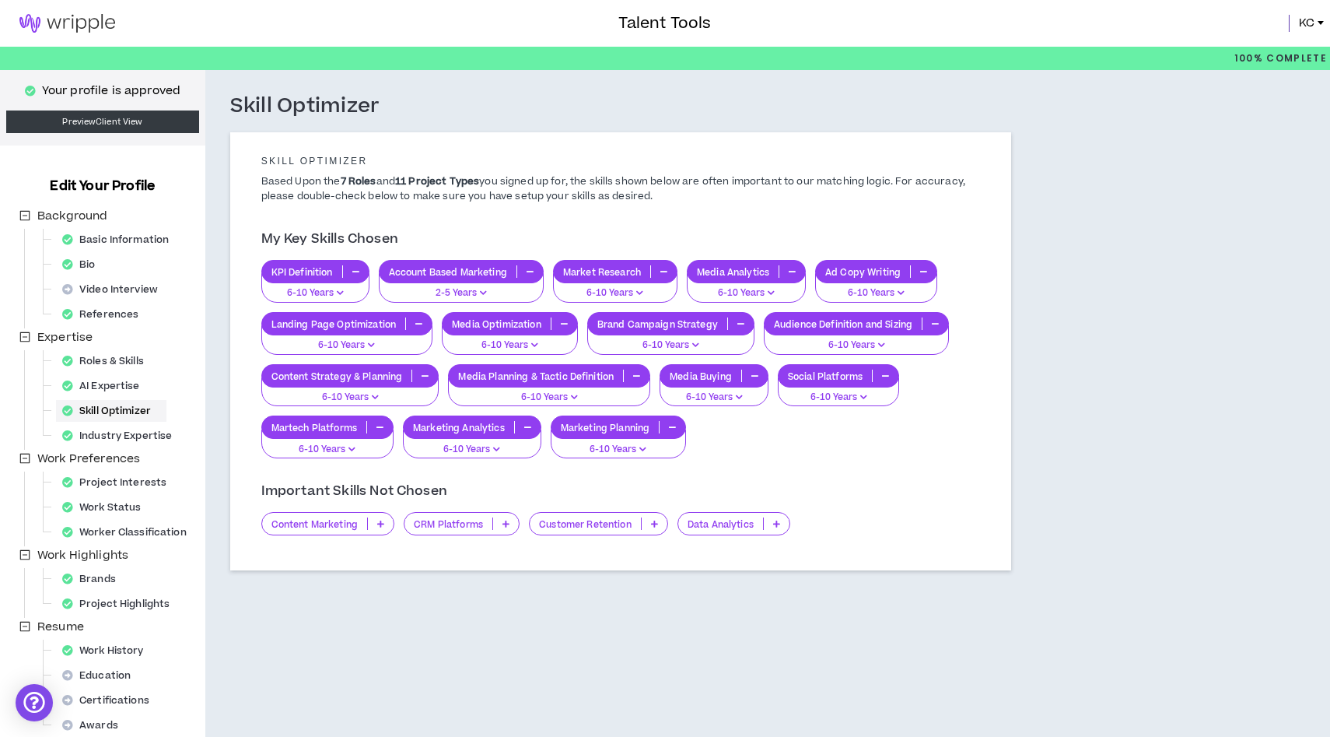
scroll to position [64, 0]
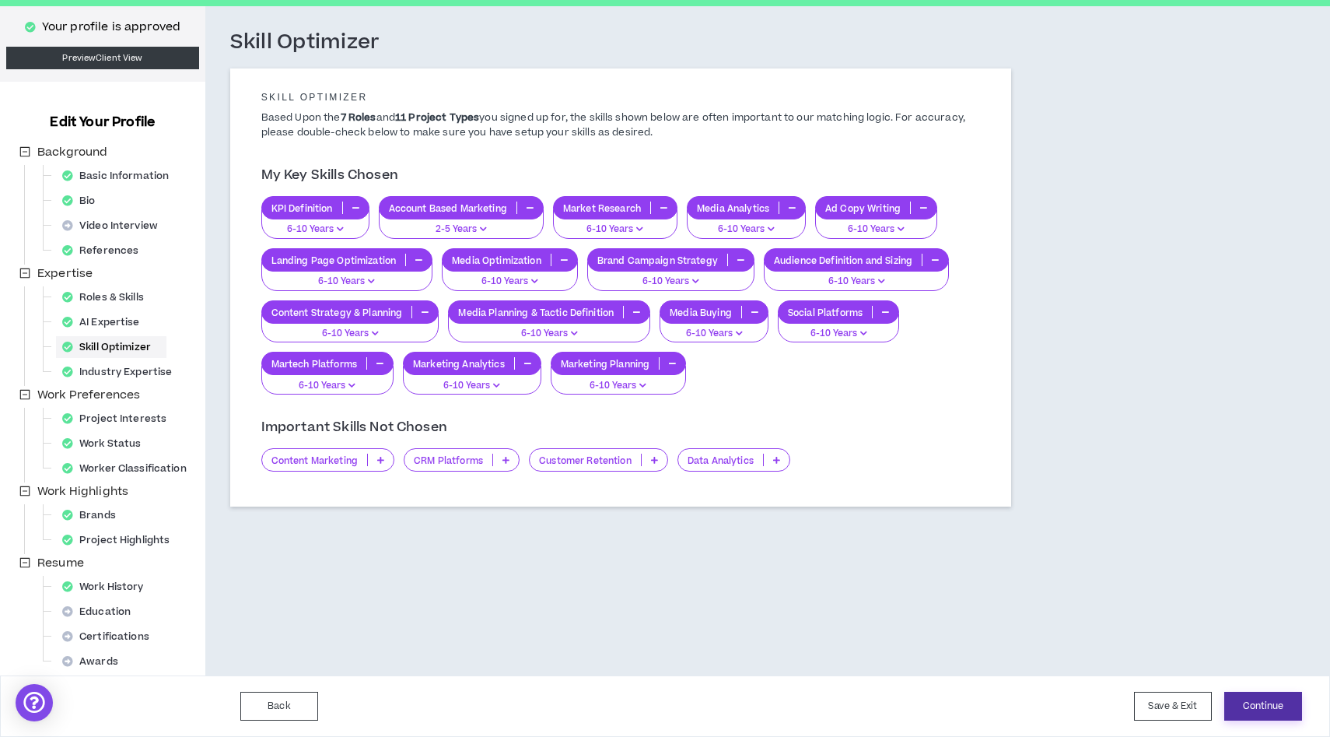
click at [1254, 718] on button "Continue" at bounding box center [1263, 706] width 78 height 29
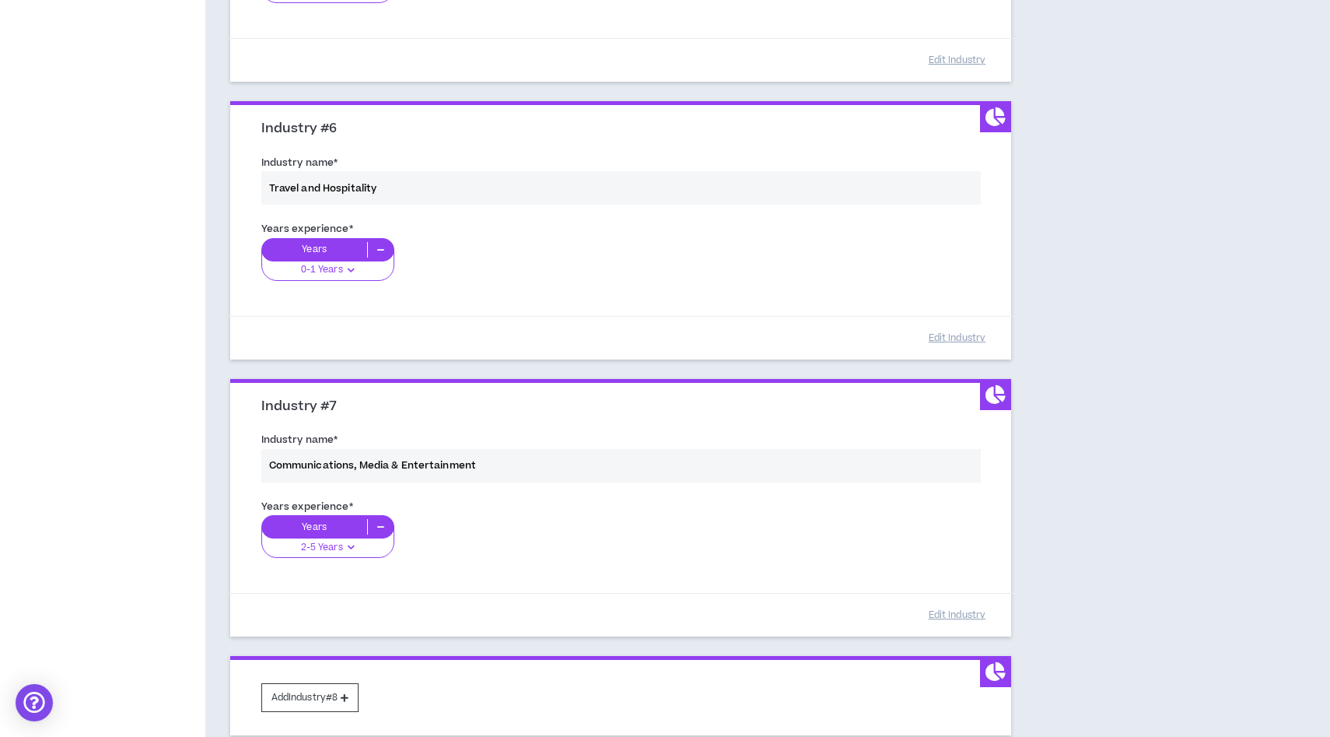
scroll to position [1594, 0]
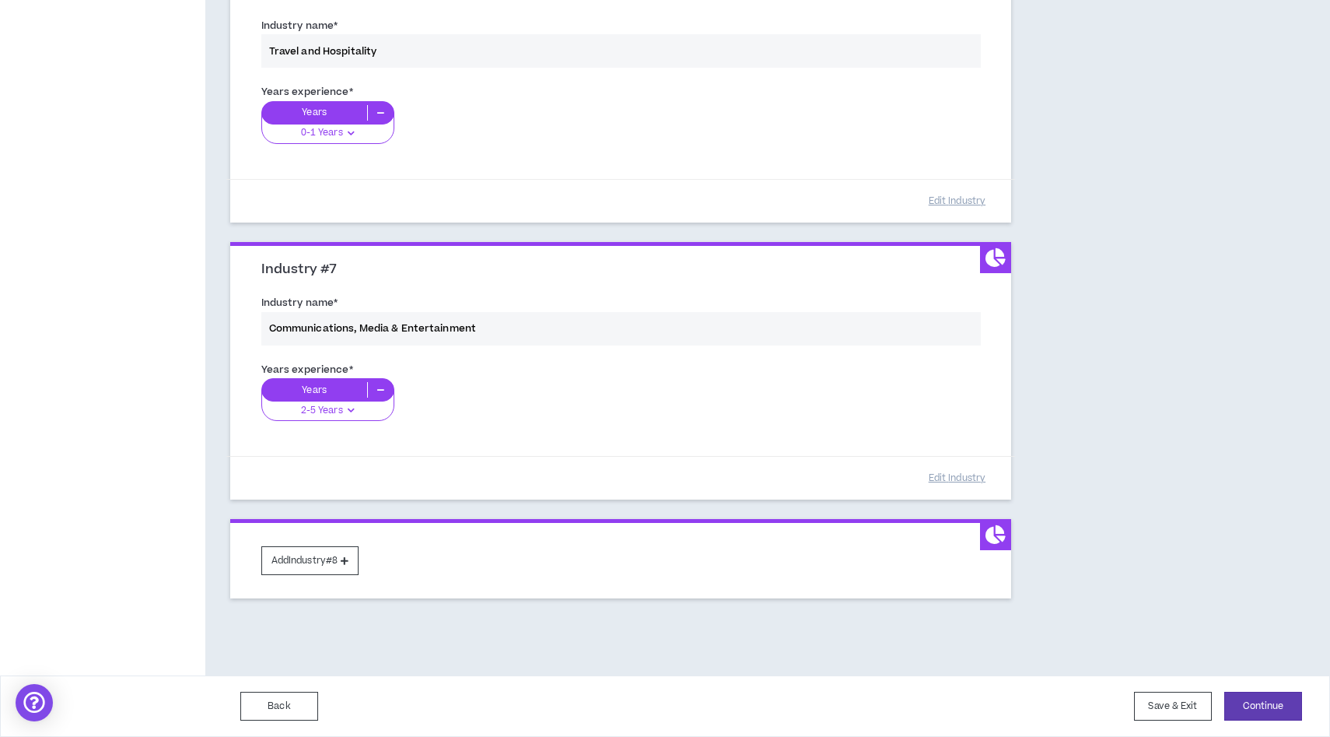
click at [1279, 723] on div "Back Save & Exit Continue Save & Exit" at bounding box center [665, 705] width 1330 height 61
click at [1279, 710] on button "Continue" at bounding box center [1263, 706] width 78 height 29
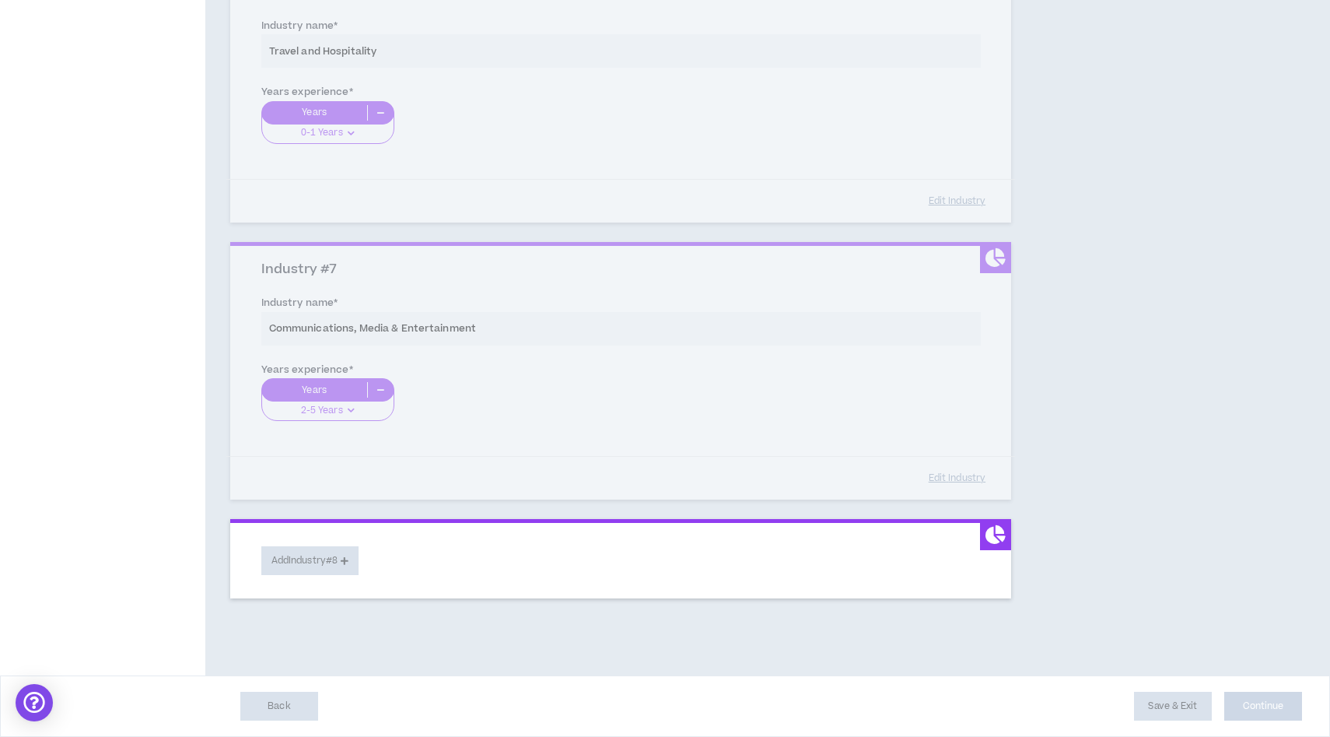
select select "*"
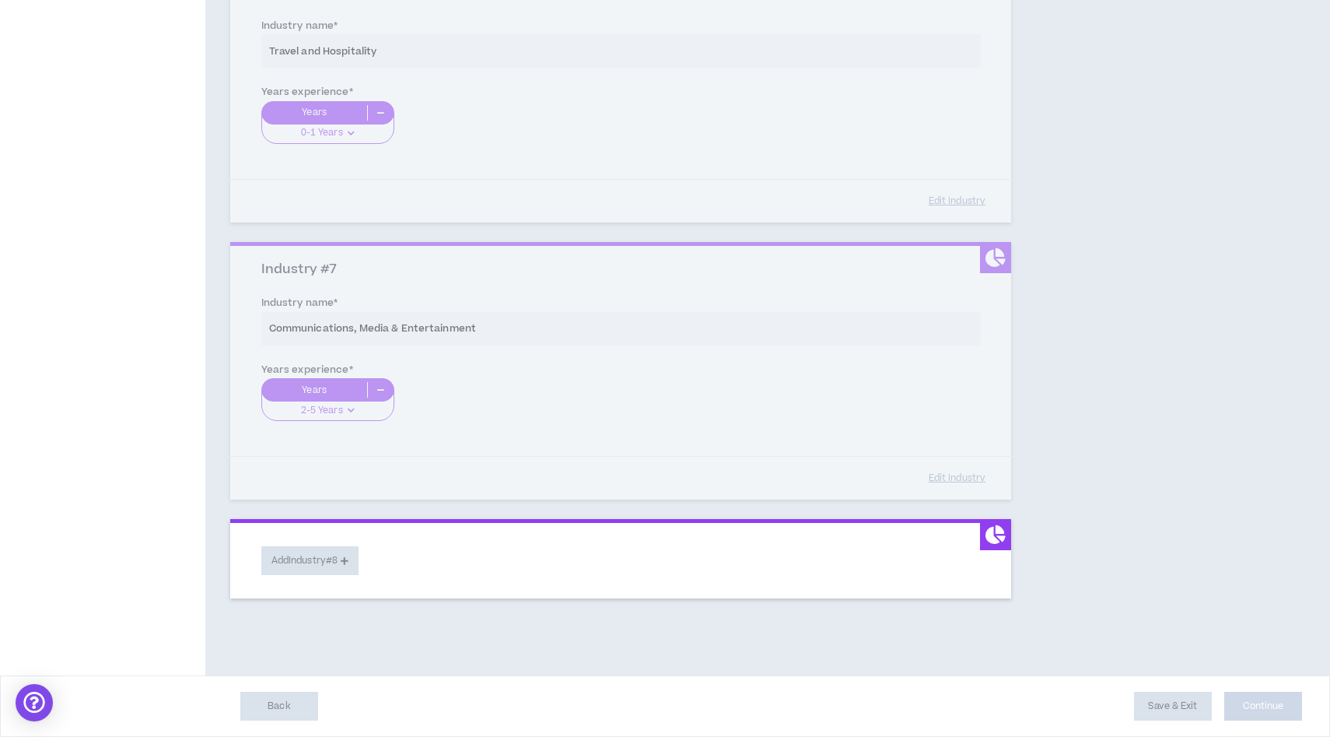
select select "*"
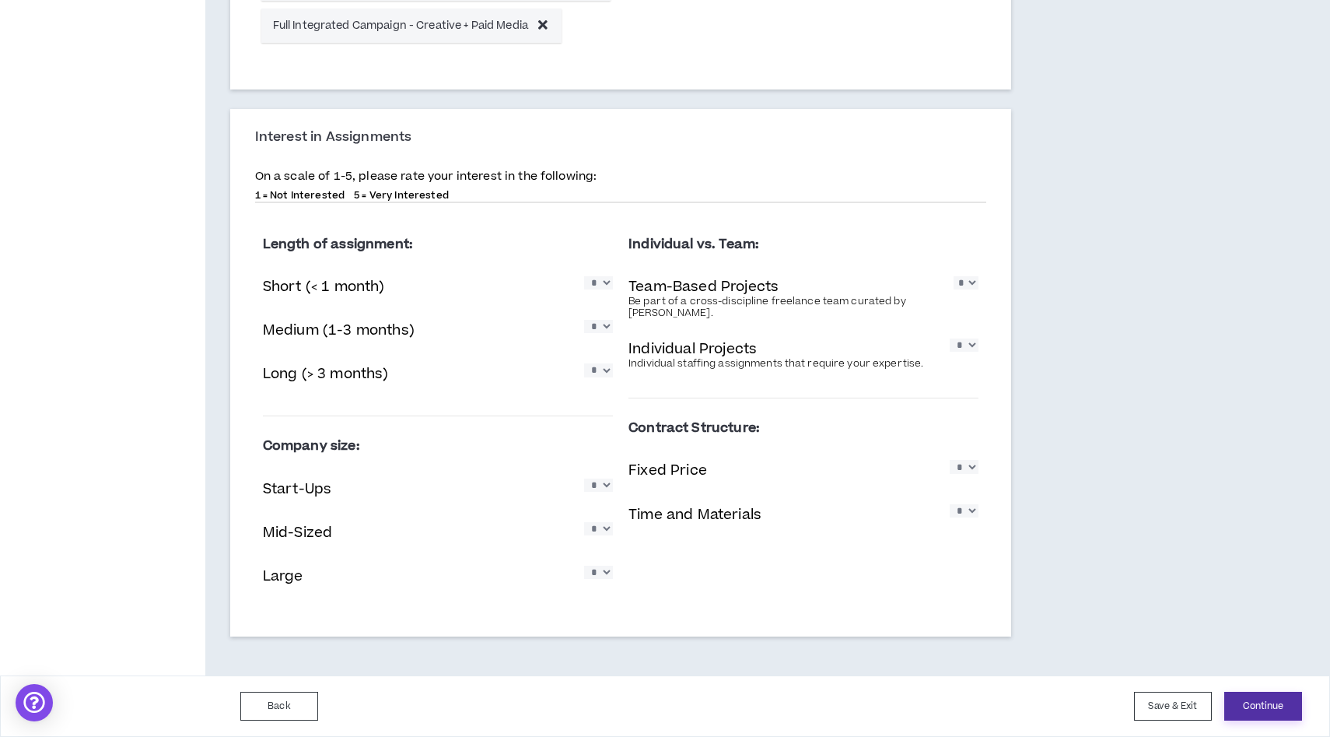
click at [1277, 717] on button "Continue" at bounding box center [1263, 706] width 78 height 29
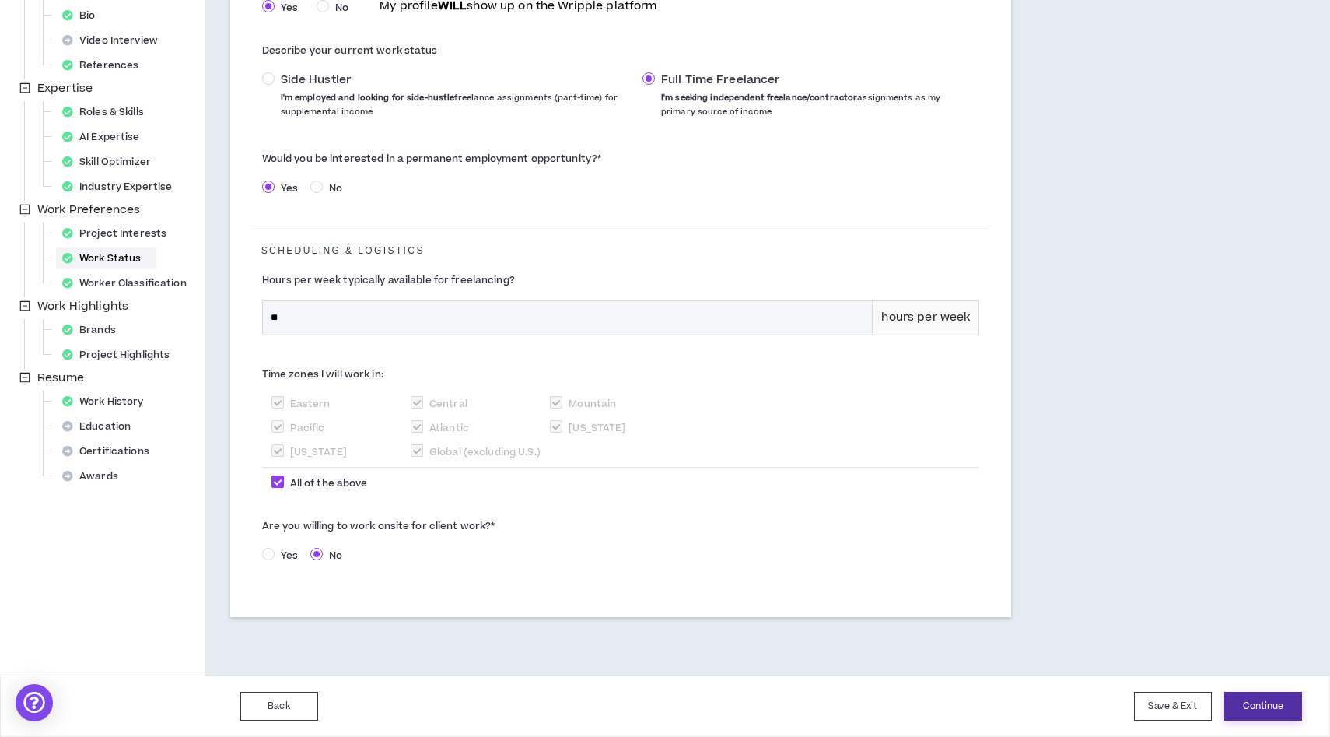
click at [1274, 699] on button "Continue" at bounding box center [1263, 706] width 78 height 29
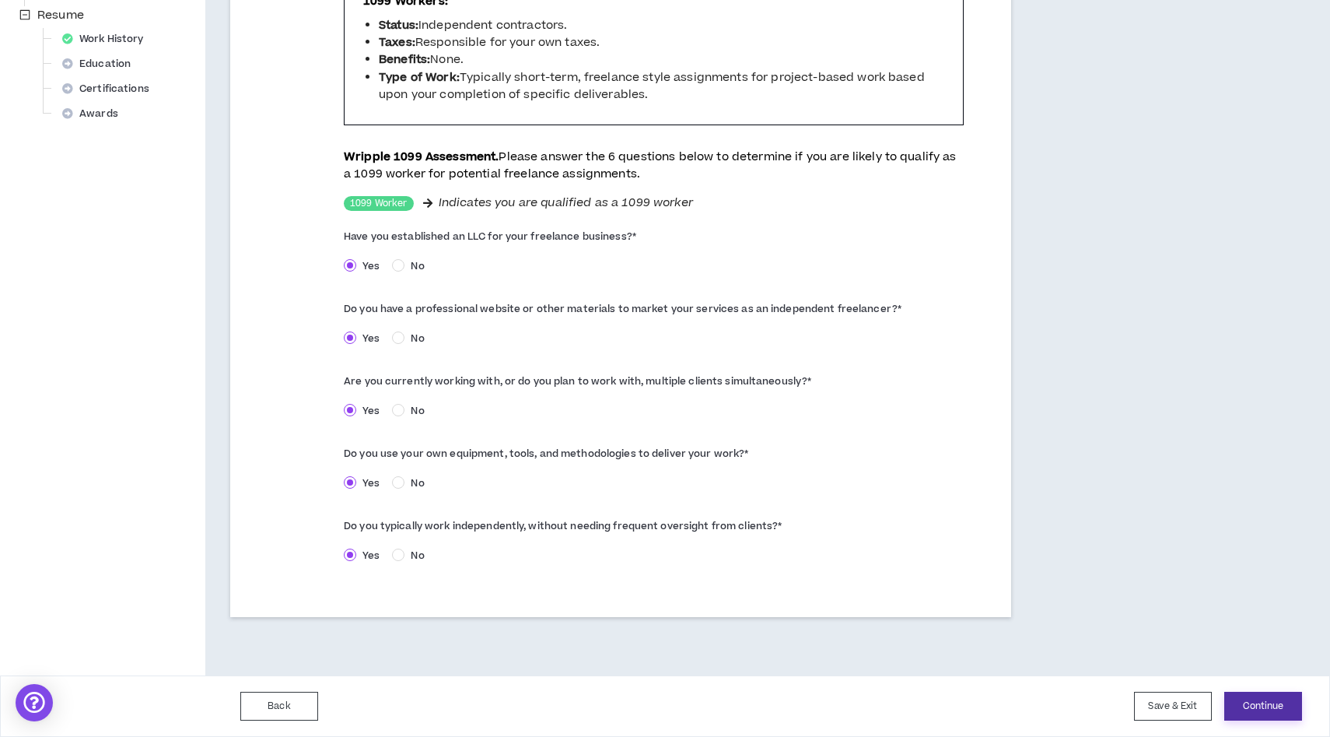
click at [1252, 711] on button "Continue" at bounding box center [1263, 706] width 78 height 29
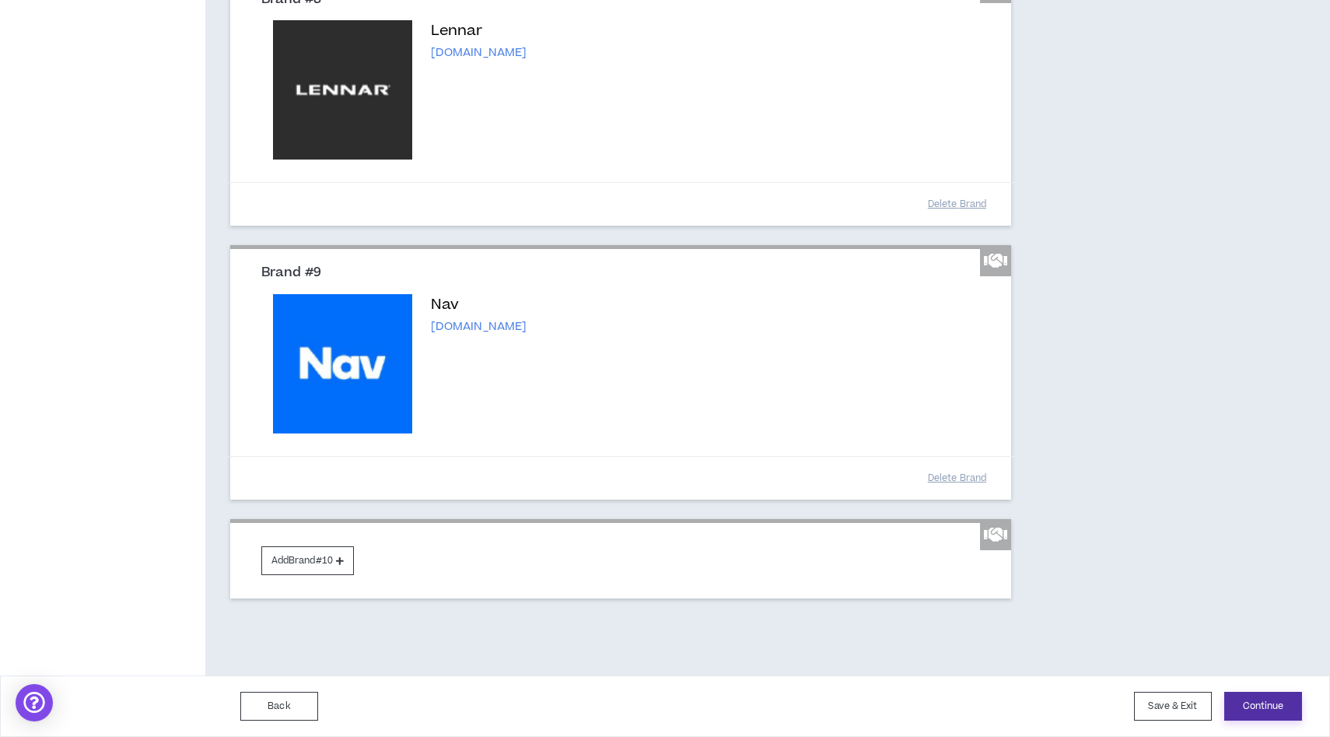
click at [1265, 699] on button "Continue" at bounding box center [1263, 706] width 78 height 29
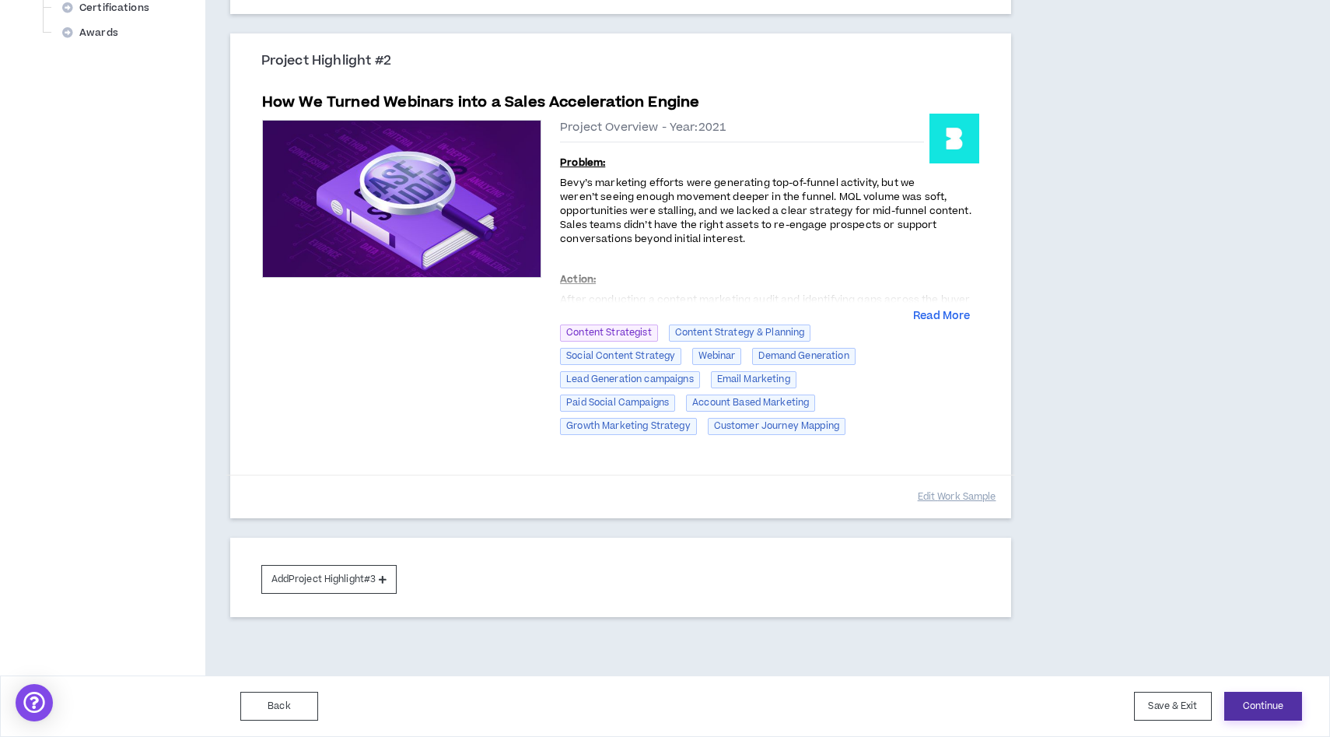
click at [1272, 696] on button "Continue" at bounding box center [1263, 706] width 78 height 29
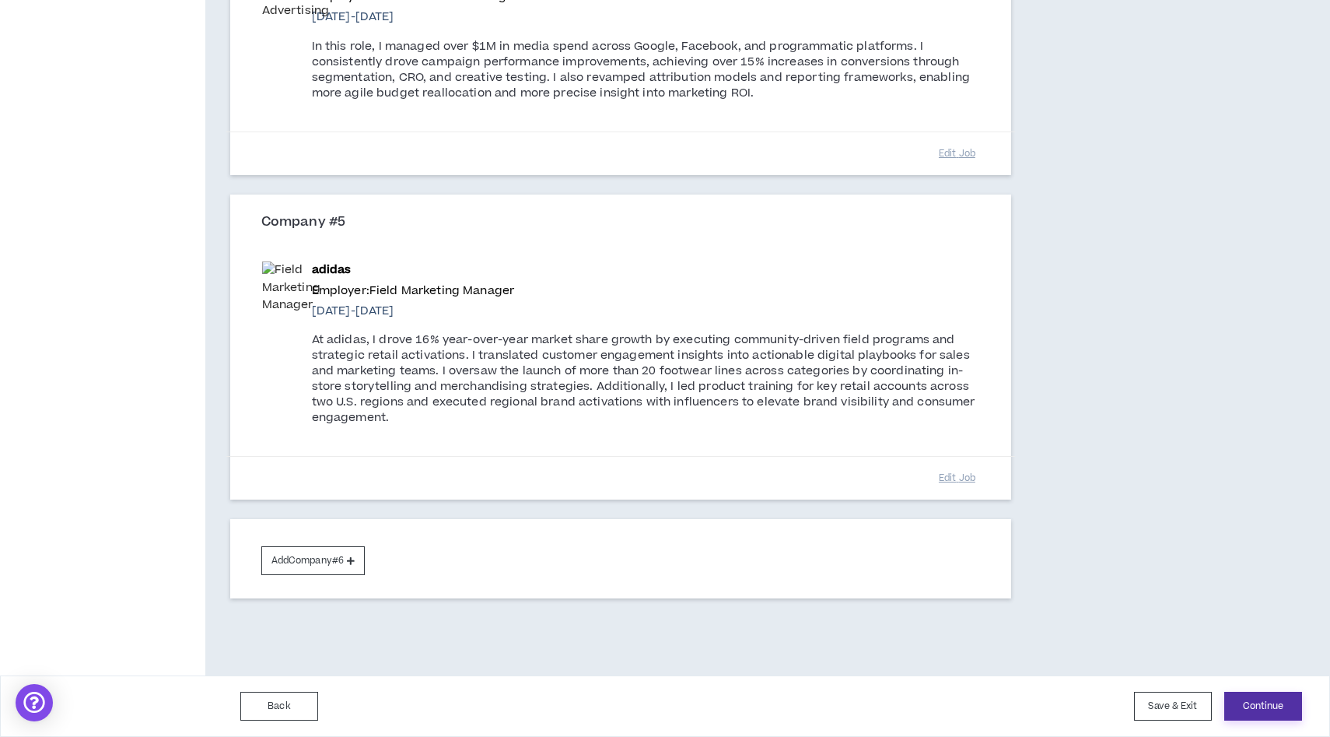
click at [1273, 710] on button "Continue" at bounding box center [1263, 706] width 78 height 29
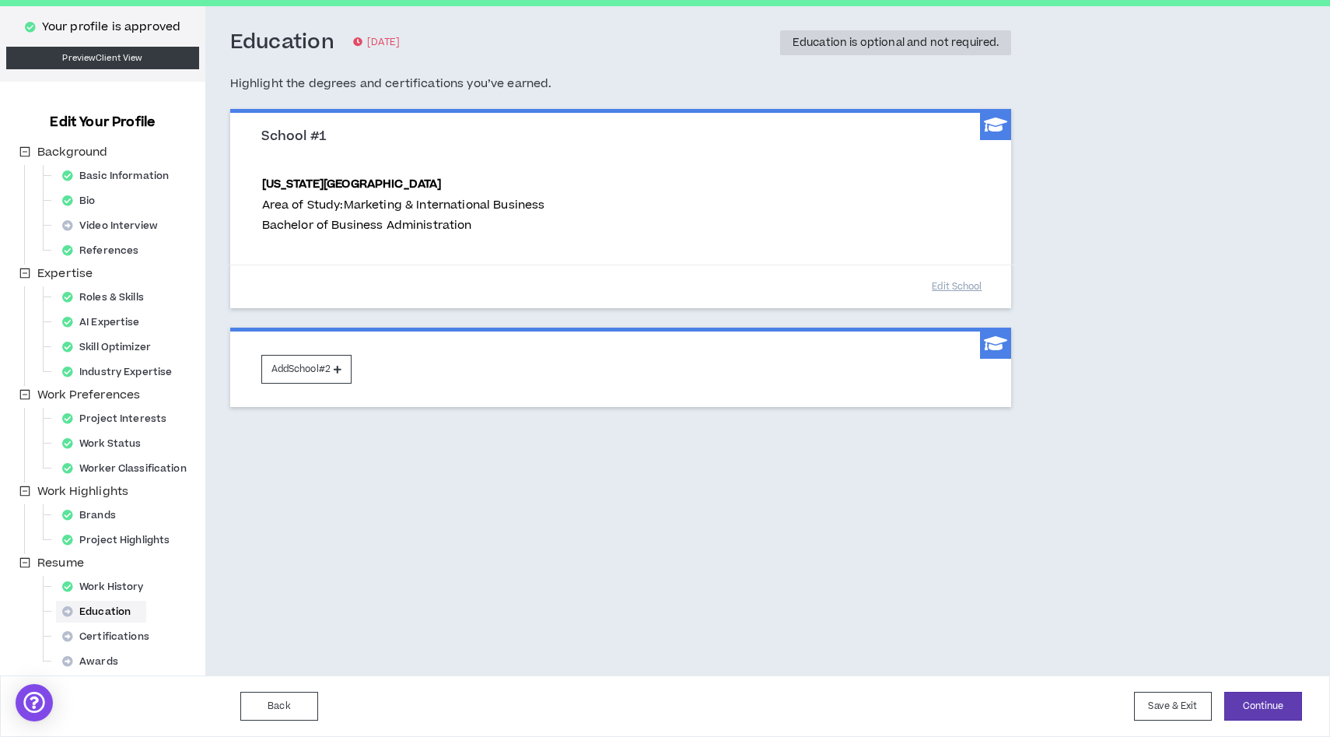
click at [1261, 685] on div "Back Save & Exit Continue Save & Exit" at bounding box center [665, 705] width 1330 height 61
click at [1261, 706] on button "Continue" at bounding box center [1263, 706] width 78 height 29
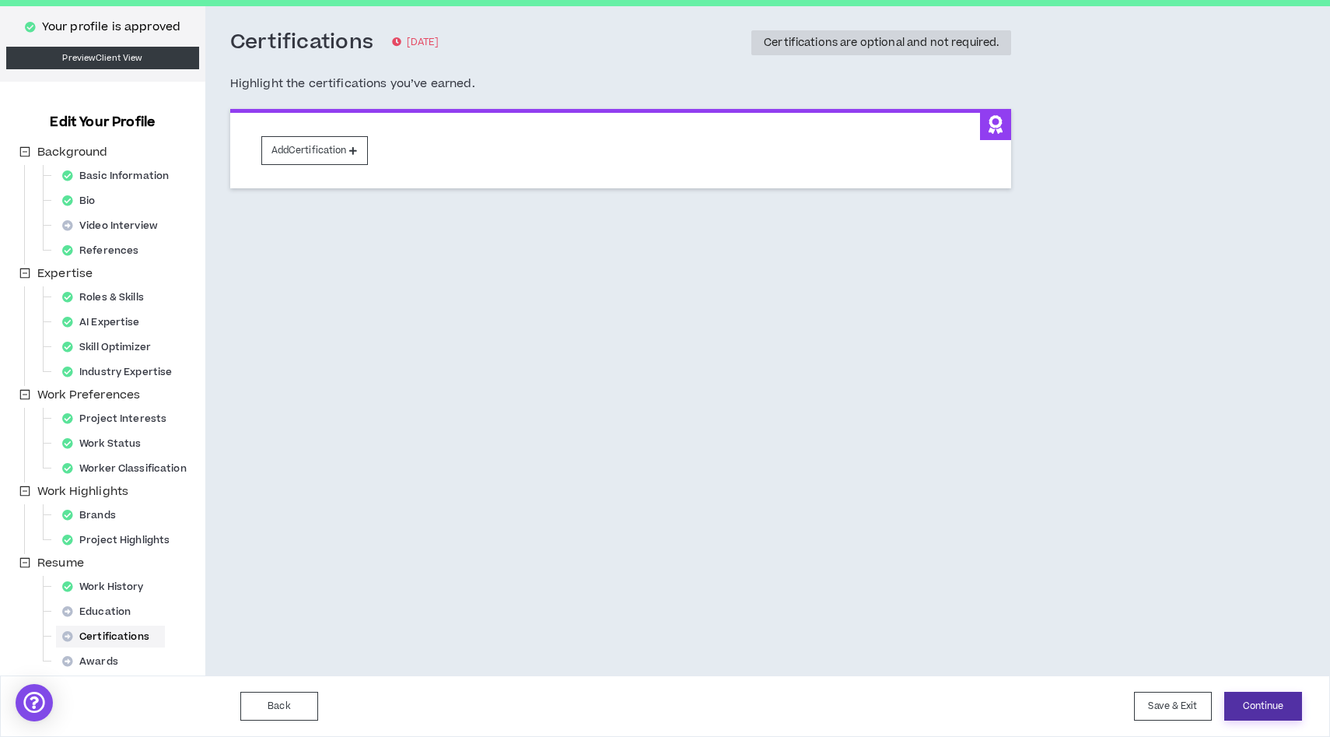
click at [1258, 692] on button "Continue" at bounding box center [1263, 706] width 78 height 29
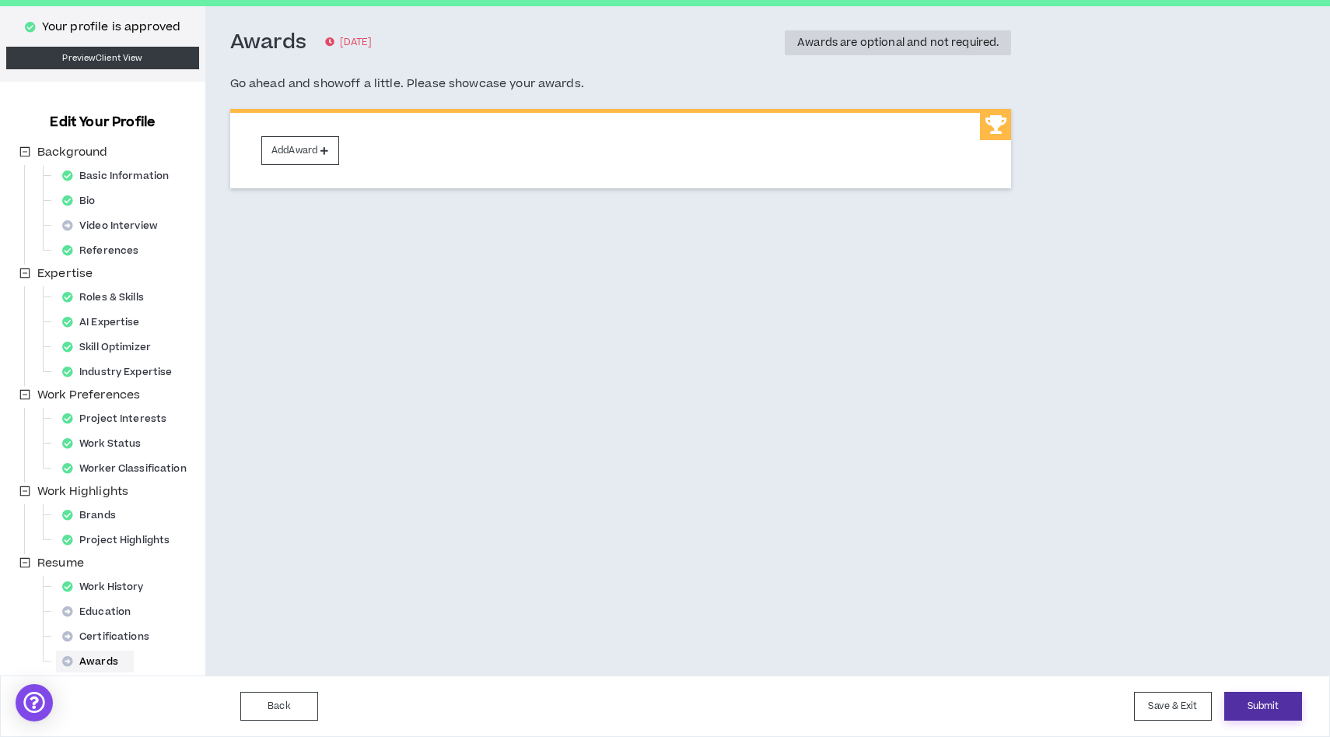
click at [1248, 706] on button "Submit" at bounding box center [1263, 706] width 78 height 29
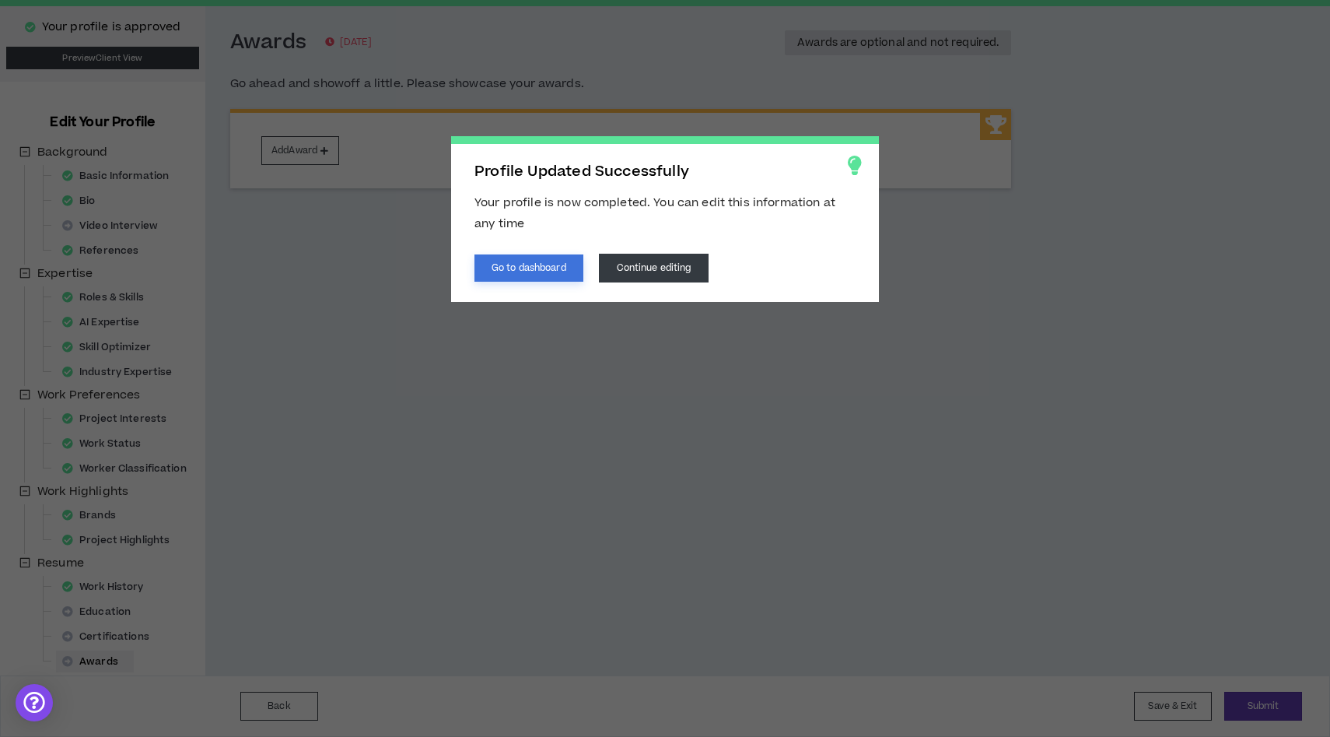
click at [555, 264] on button "Go to dashboard" at bounding box center [529, 267] width 109 height 27
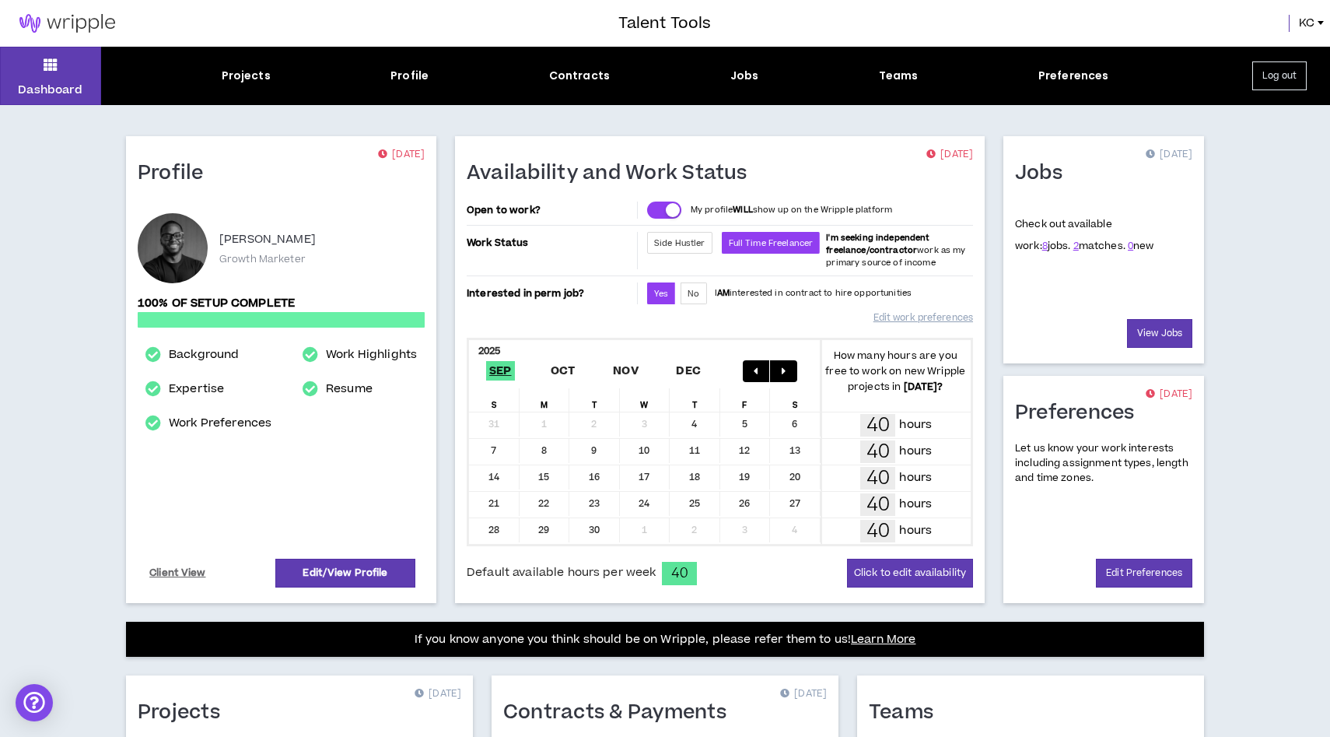
click at [667, 208] on div "button" at bounding box center [673, 210] width 14 height 14
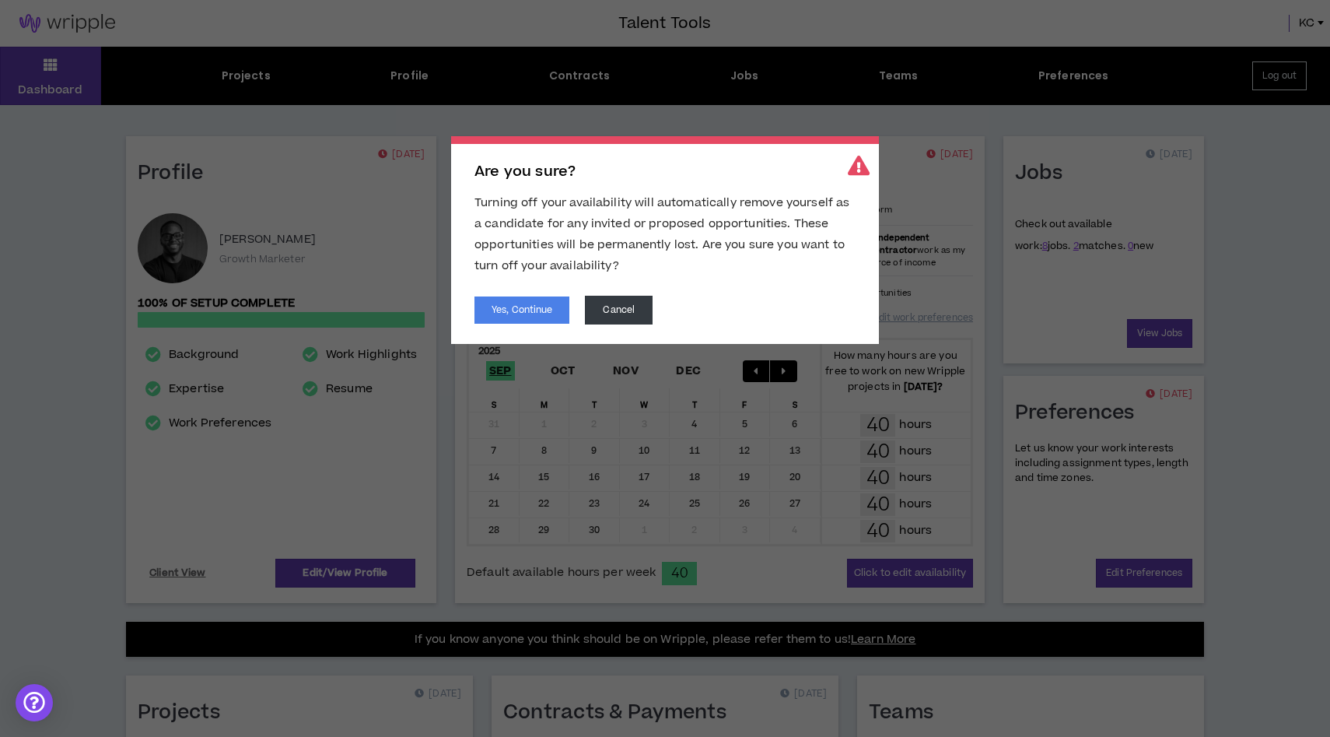
click at [667, 208] on body "Talent Tools KC Dashboard Projects Profile Contracts Jobs Teams Preferences Log…" at bounding box center [665, 368] width 1330 height 737
click at [615, 310] on button "Cancel" at bounding box center [619, 310] width 68 height 29
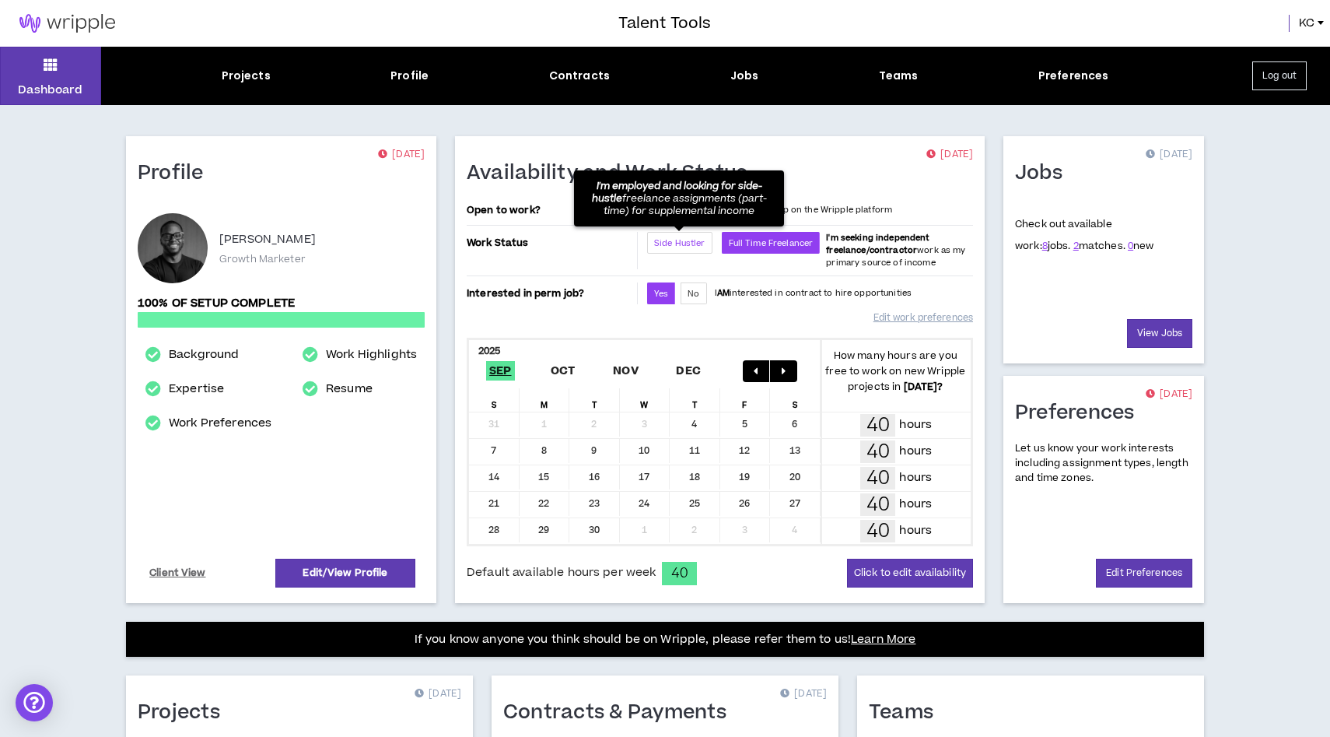
click at [690, 247] on span "Side Hustler" at bounding box center [679, 243] width 51 height 12
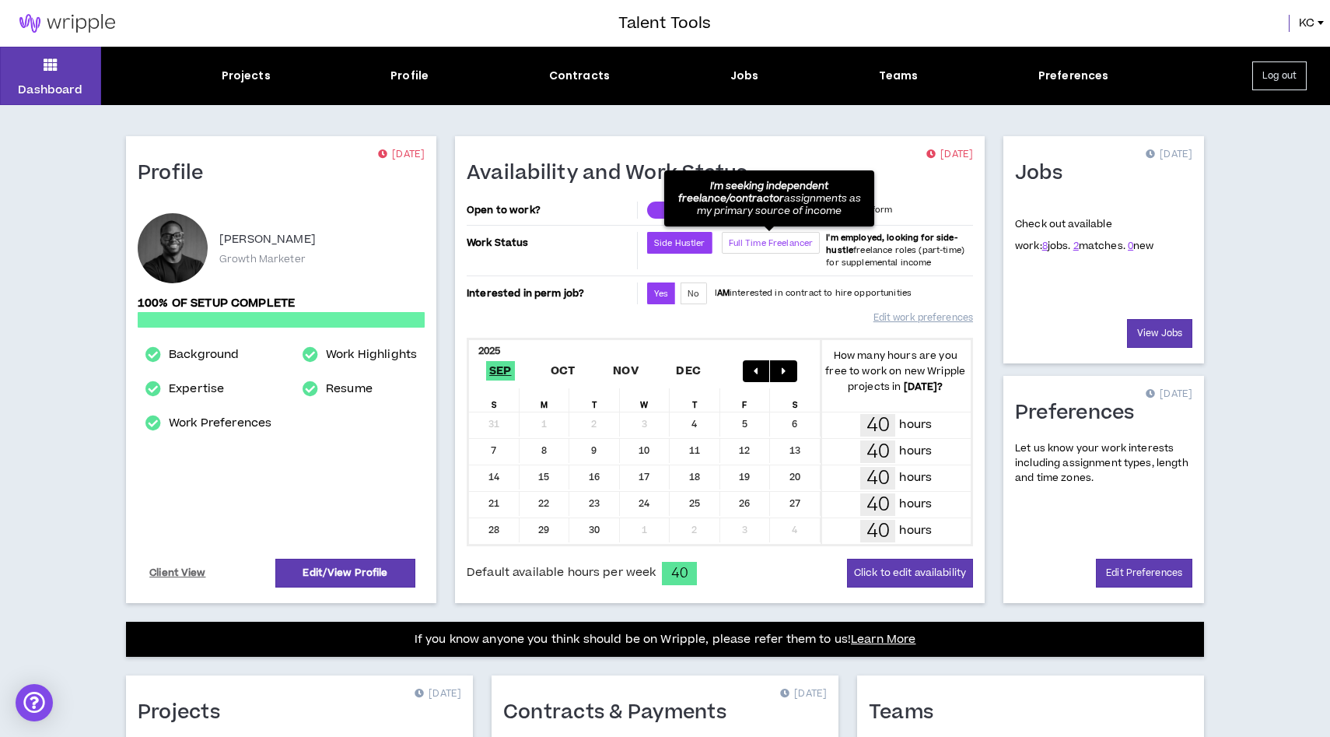
click at [765, 243] on span "Full Time Freelancer" at bounding box center [771, 243] width 85 height 12
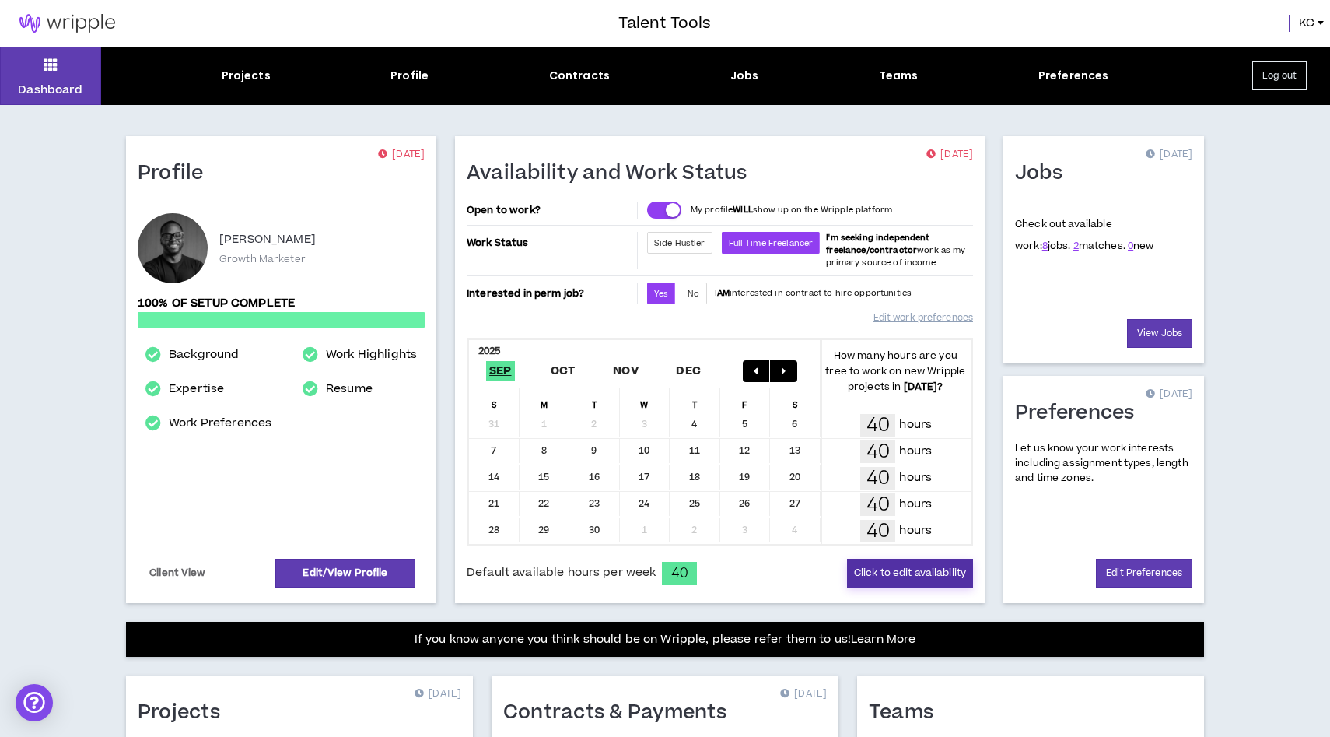
click at [911, 576] on button "Click to edit availability" at bounding box center [910, 573] width 126 height 29
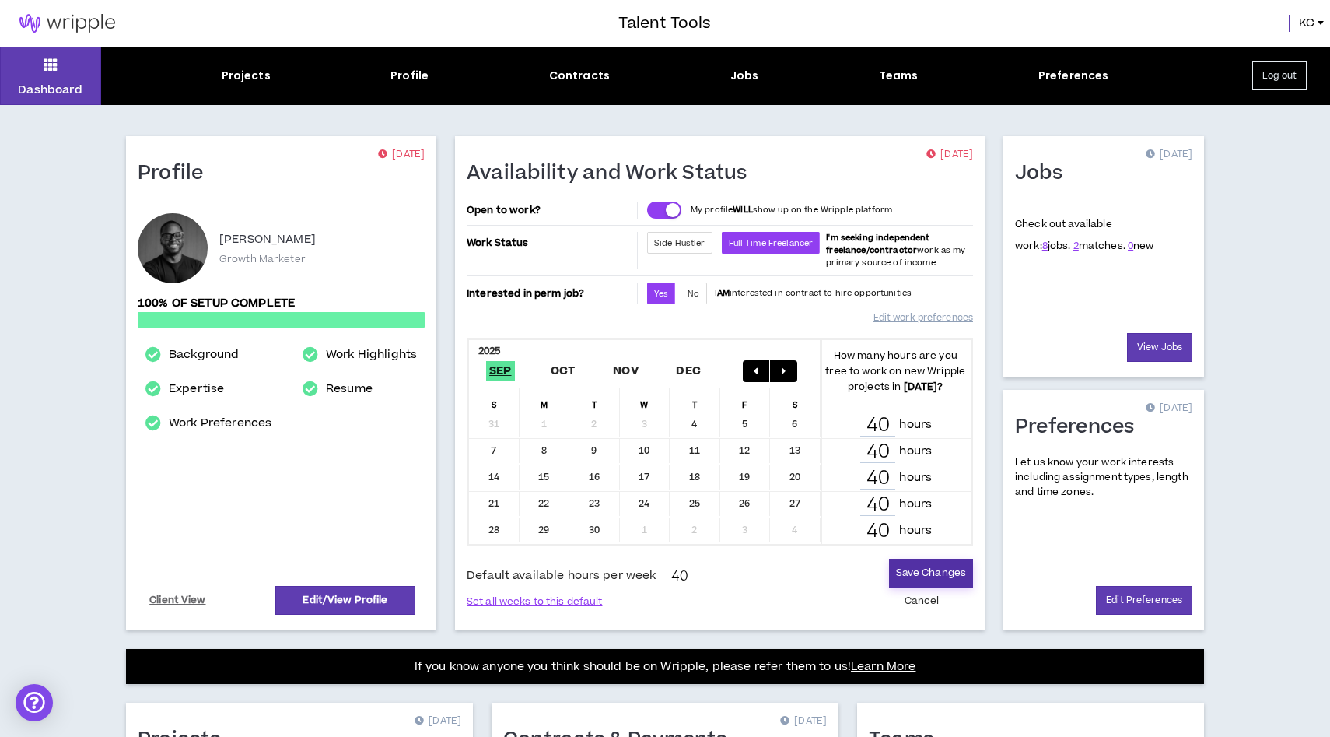
click at [911, 576] on button "Save Changes" at bounding box center [931, 573] width 84 height 29
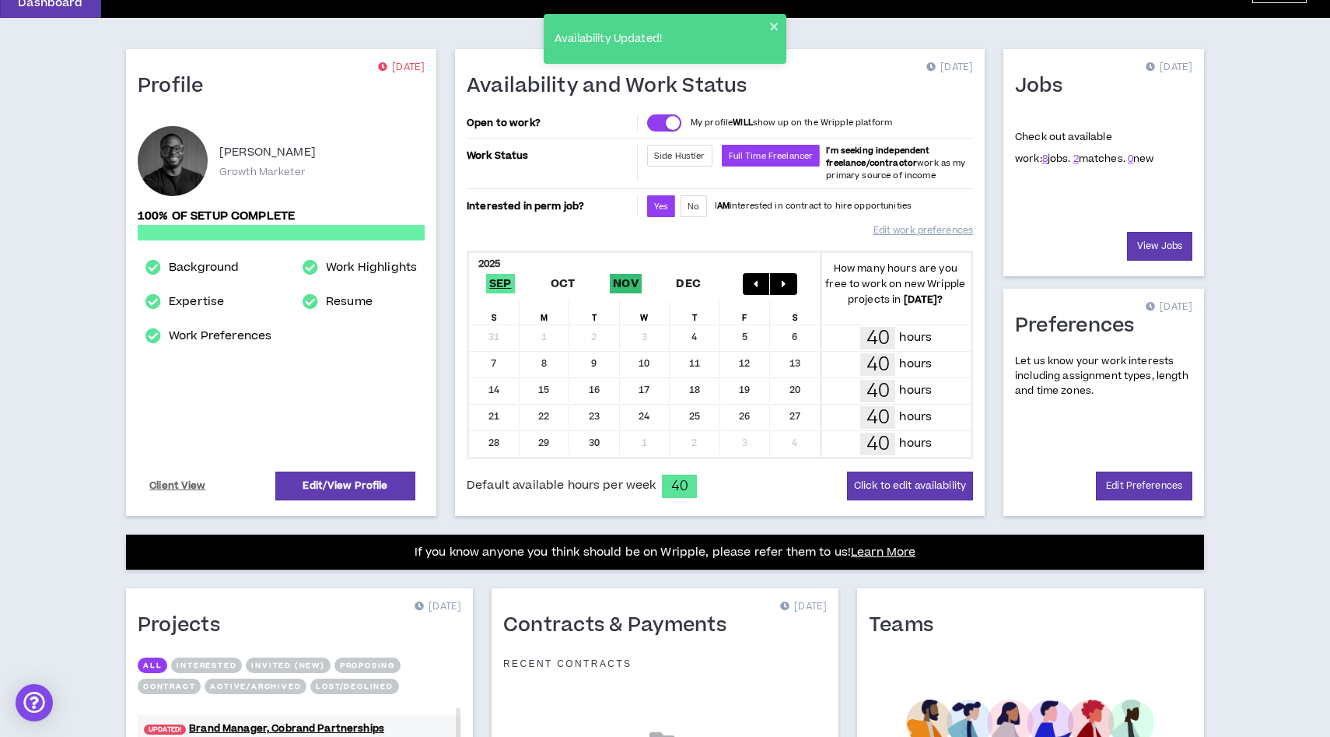
scroll to position [113, 0]
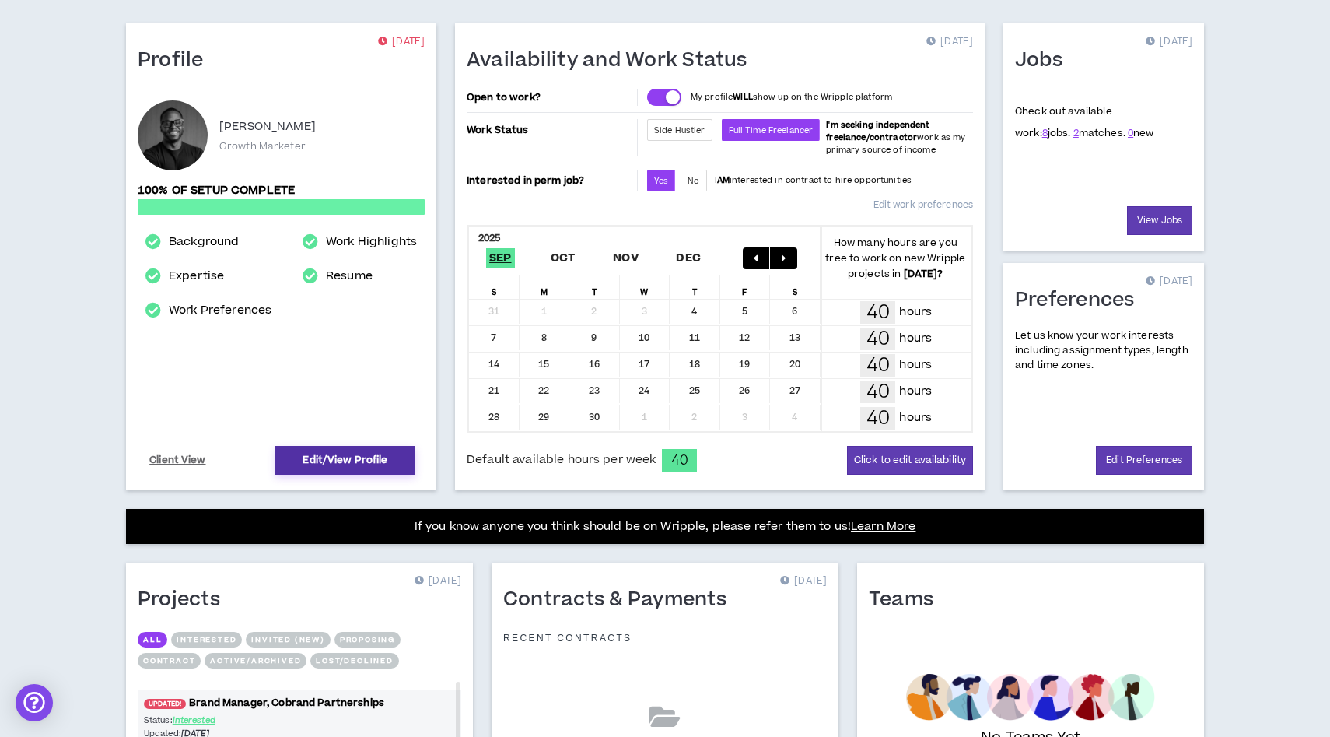
click at [311, 456] on link "Edit/View Profile" at bounding box center [345, 460] width 140 height 29
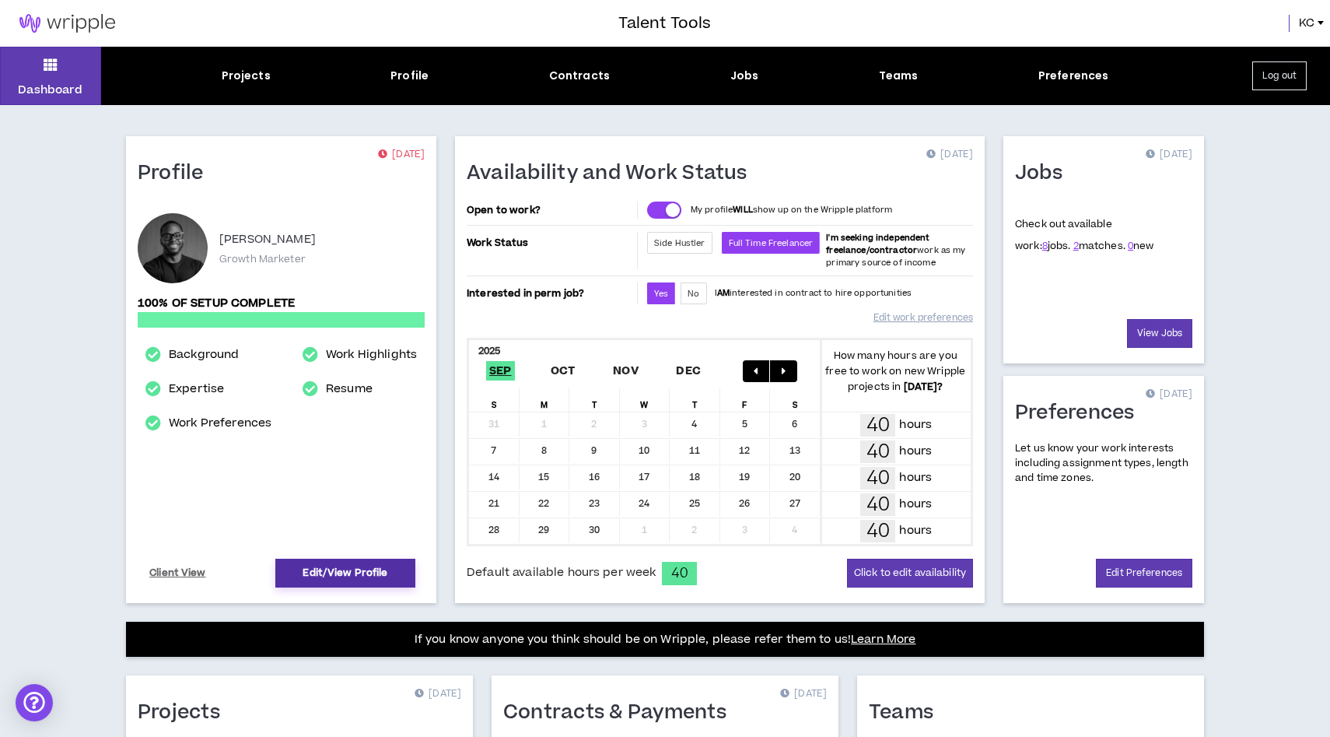
select select "*"
select select "US"
select select "*******"
select select "*"
select select "**********"
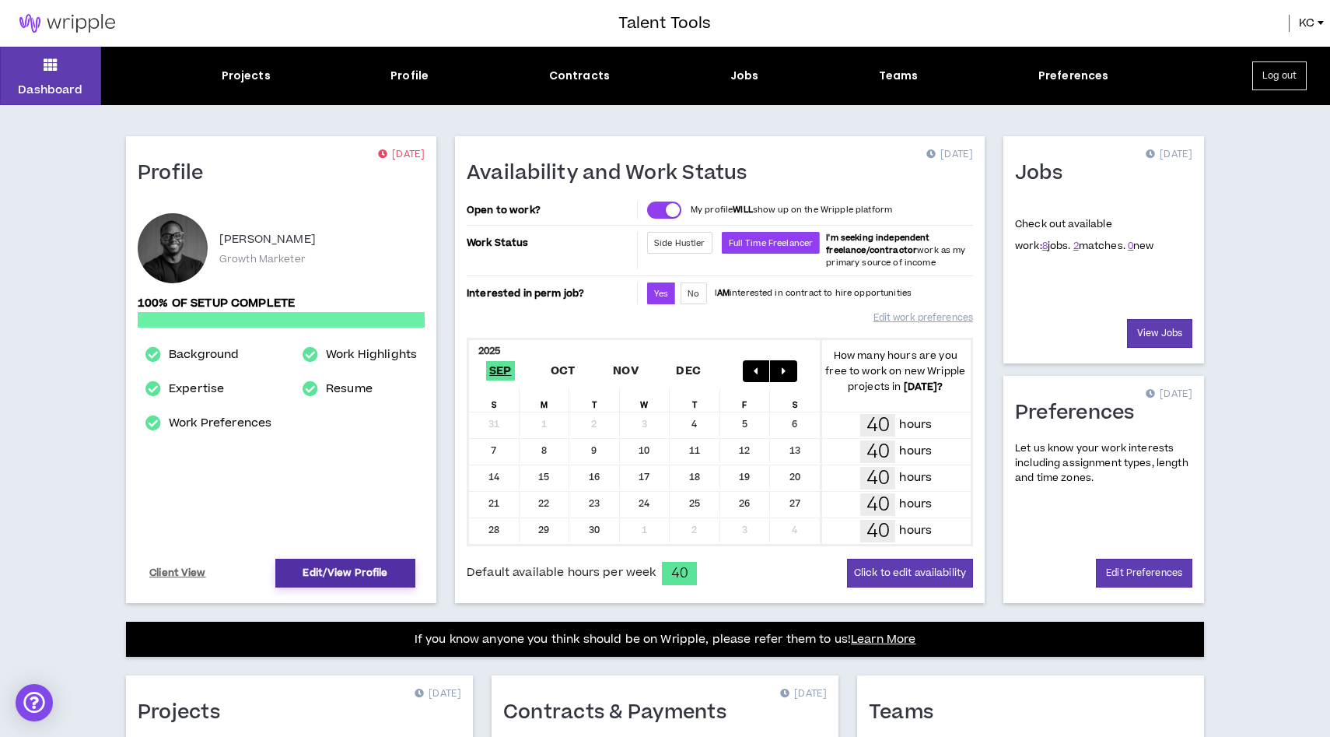
select select "**********"
select select "***"
select select "**********"
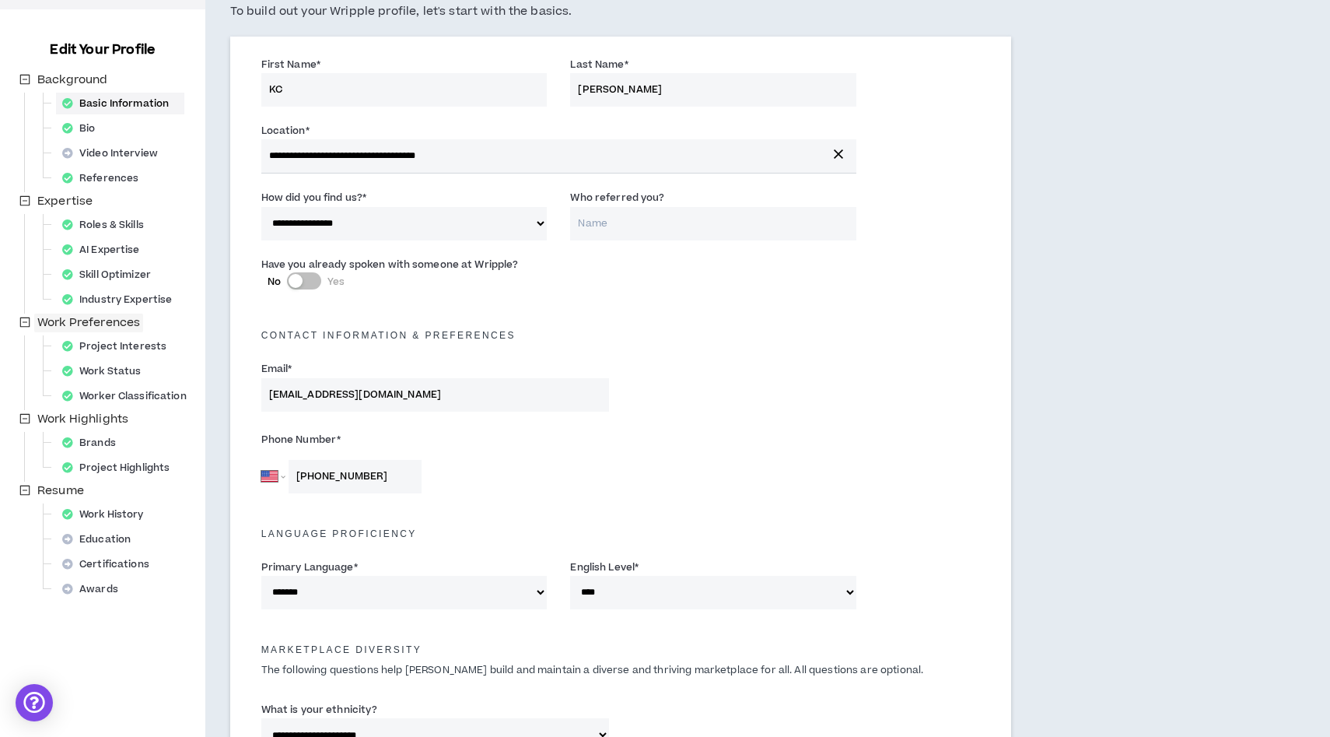
scroll to position [146, 0]
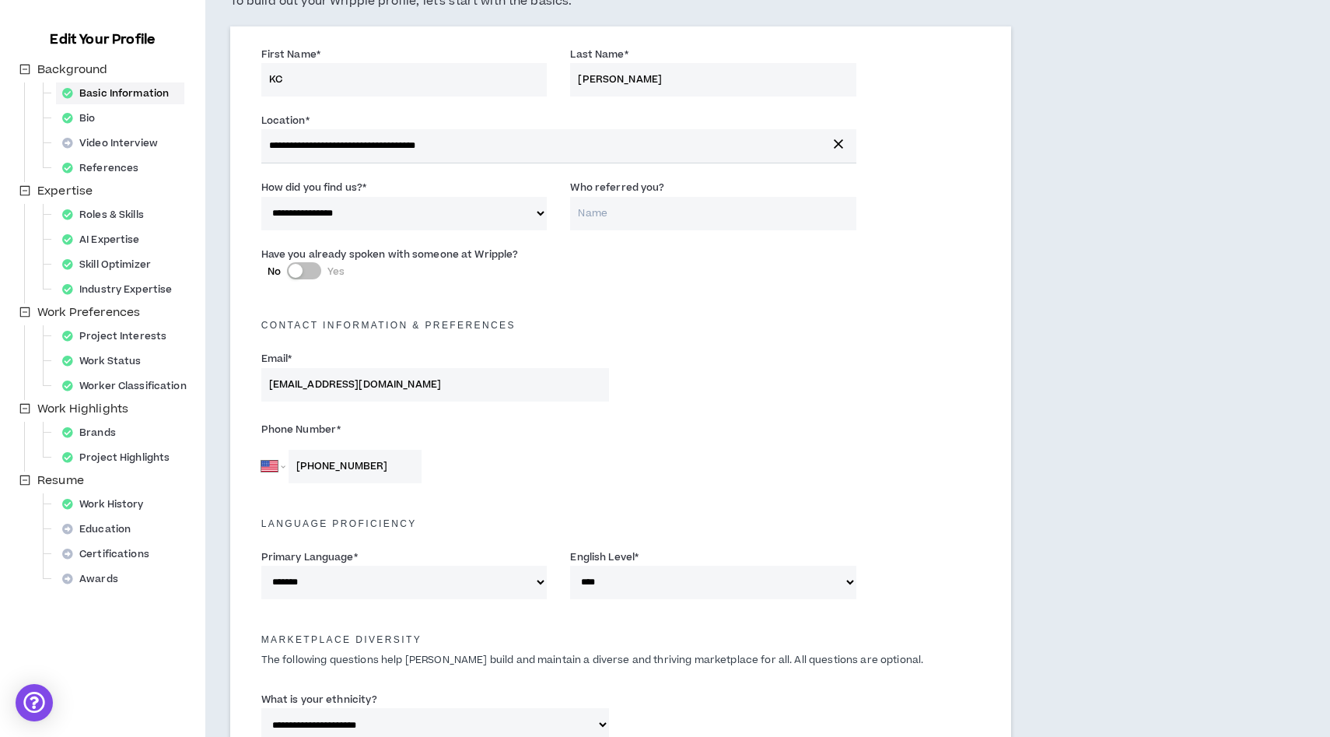
click at [93, 418] on div "Work Highlights" at bounding box center [74, 411] width 116 height 22
click at [93, 408] on span "Work Highlights" at bounding box center [82, 409] width 91 height 16
click at [71, 408] on span "Work Highlights" at bounding box center [82, 409] width 91 height 16
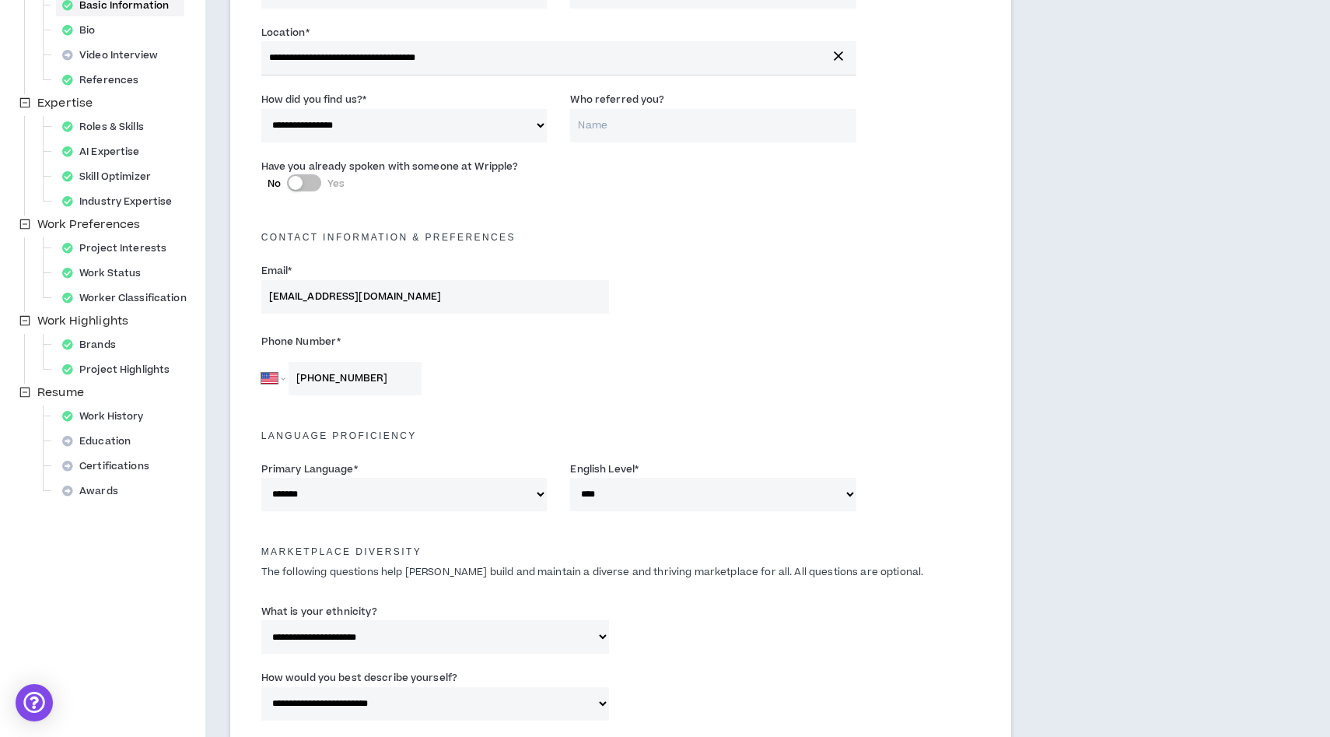
scroll to position [314, 0]
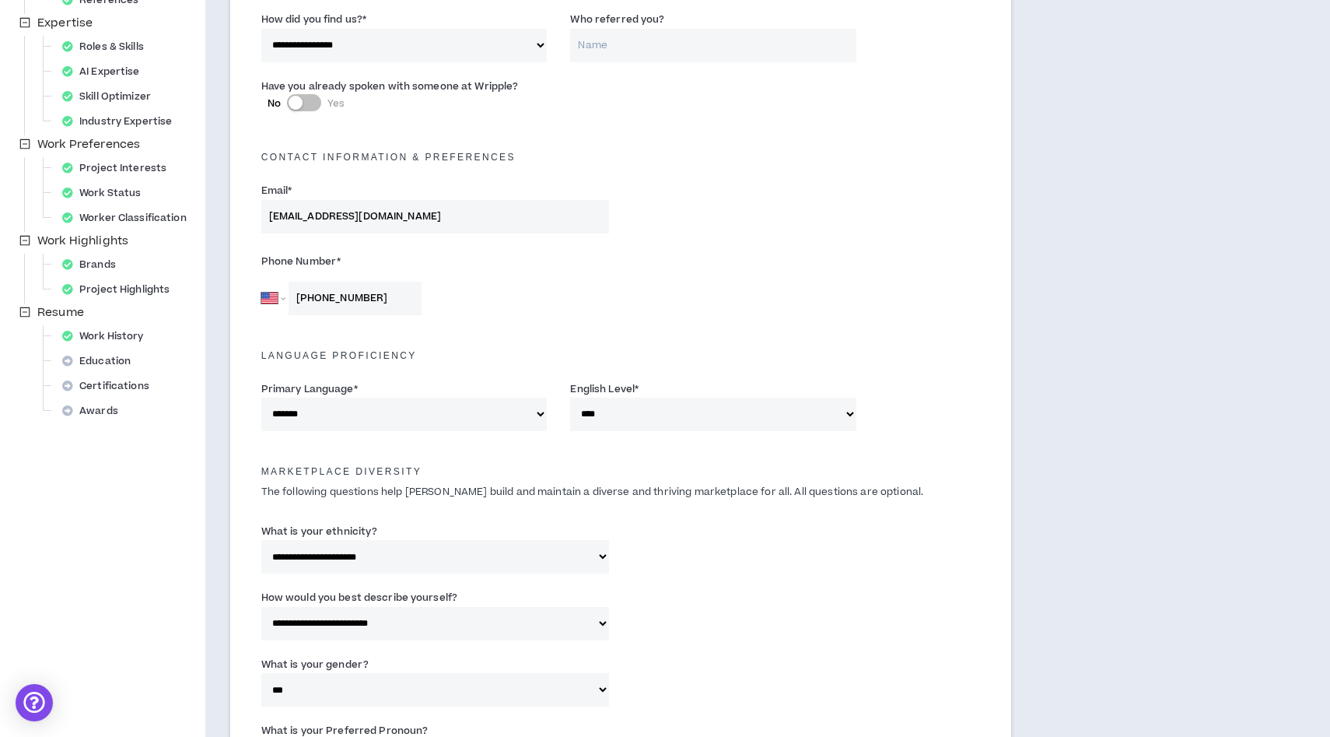
click at [107, 373] on div "Education" at bounding box center [83, 362] width 134 height 25
click at [107, 297] on div "Project Highlights" at bounding box center [120, 289] width 129 height 22
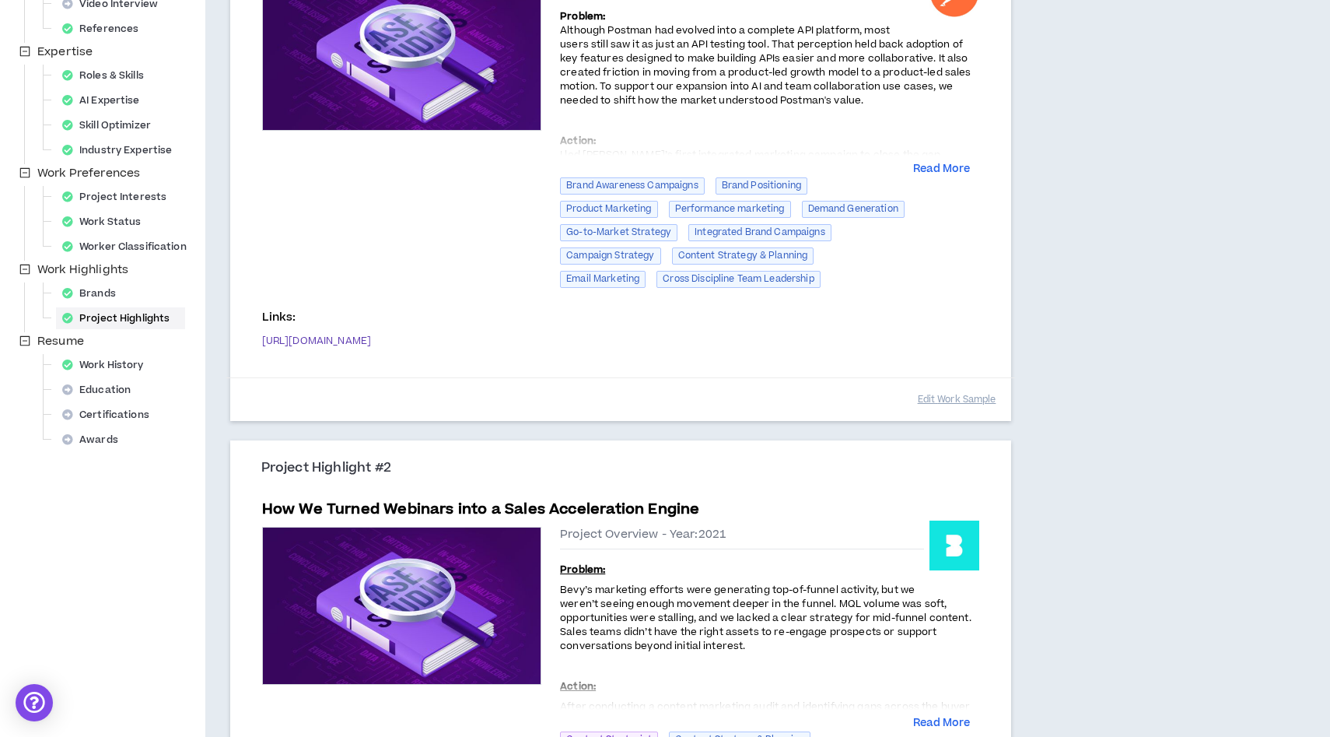
click at [107, 297] on div "Background Basic Information Bio Video Interview References Expertise Roles & S…" at bounding box center [111, 187] width 190 height 532
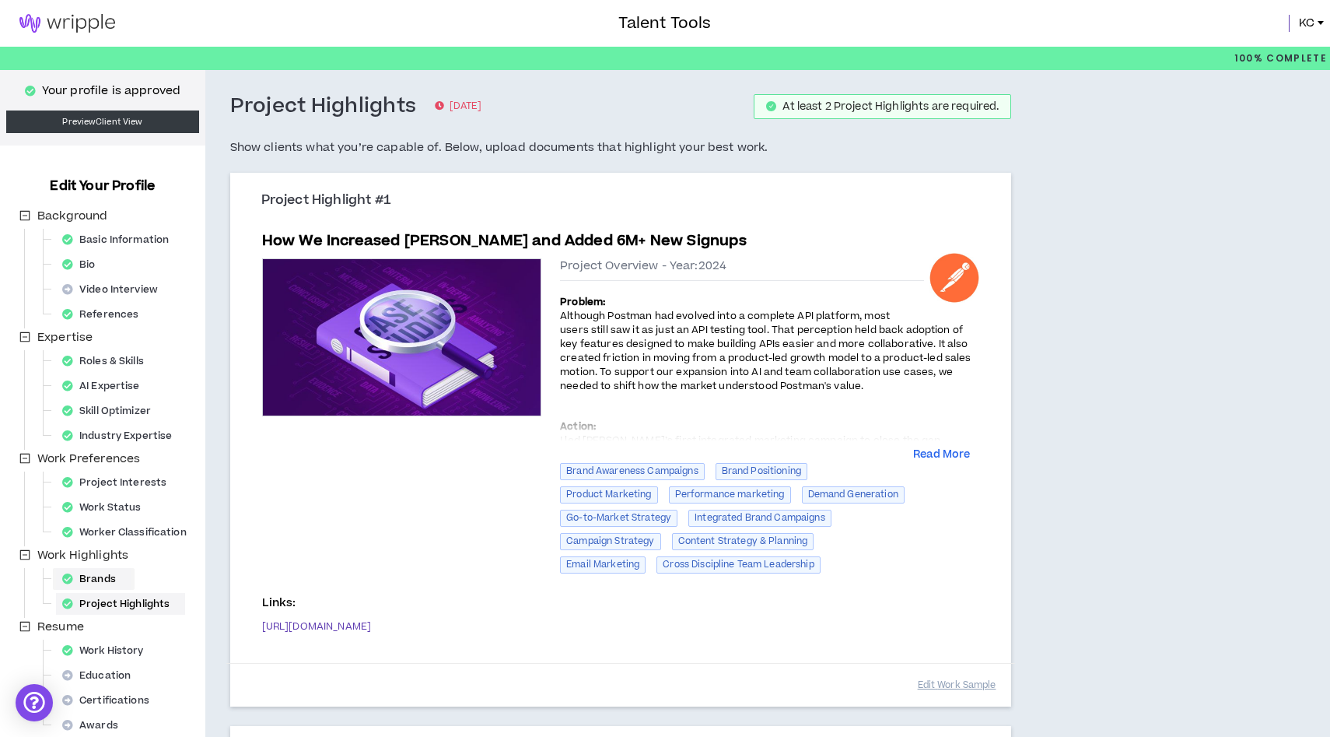
click at [110, 572] on div "Brands" at bounding box center [93, 579] width 75 height 22
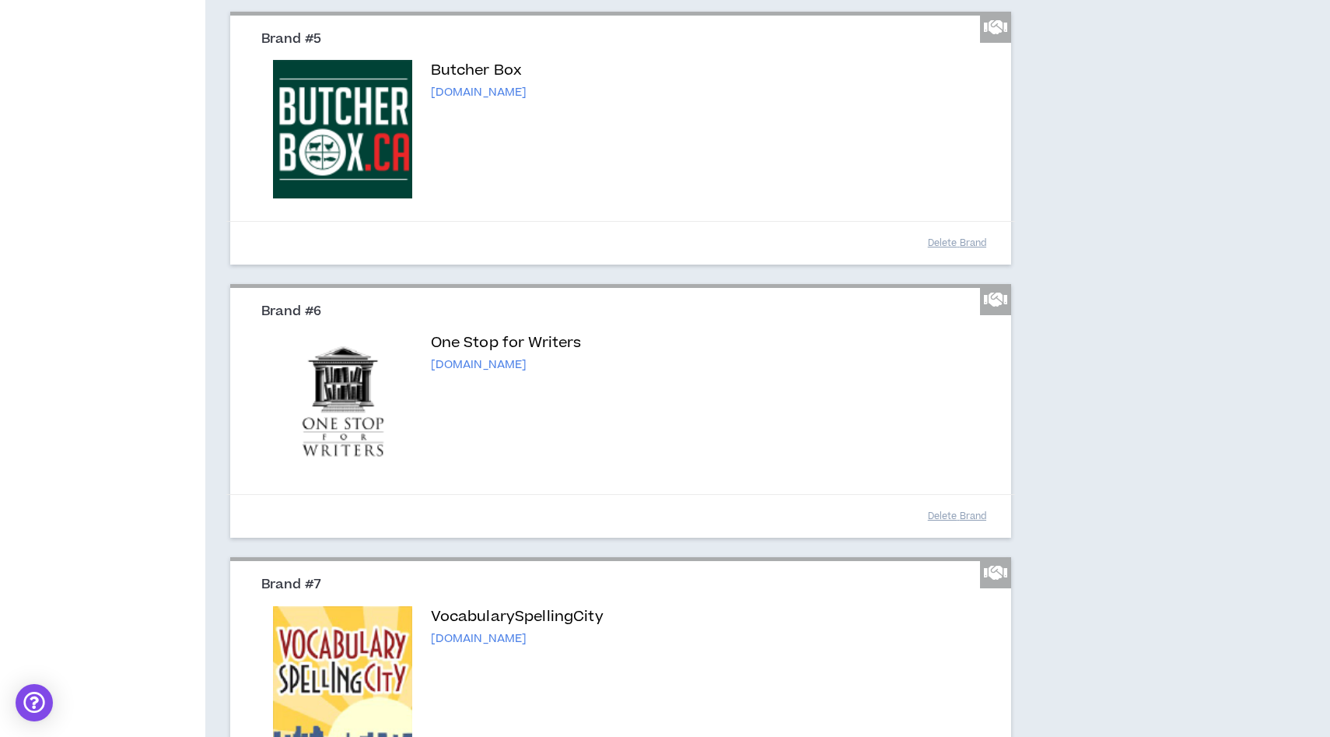
scroll to position [1420, 0]
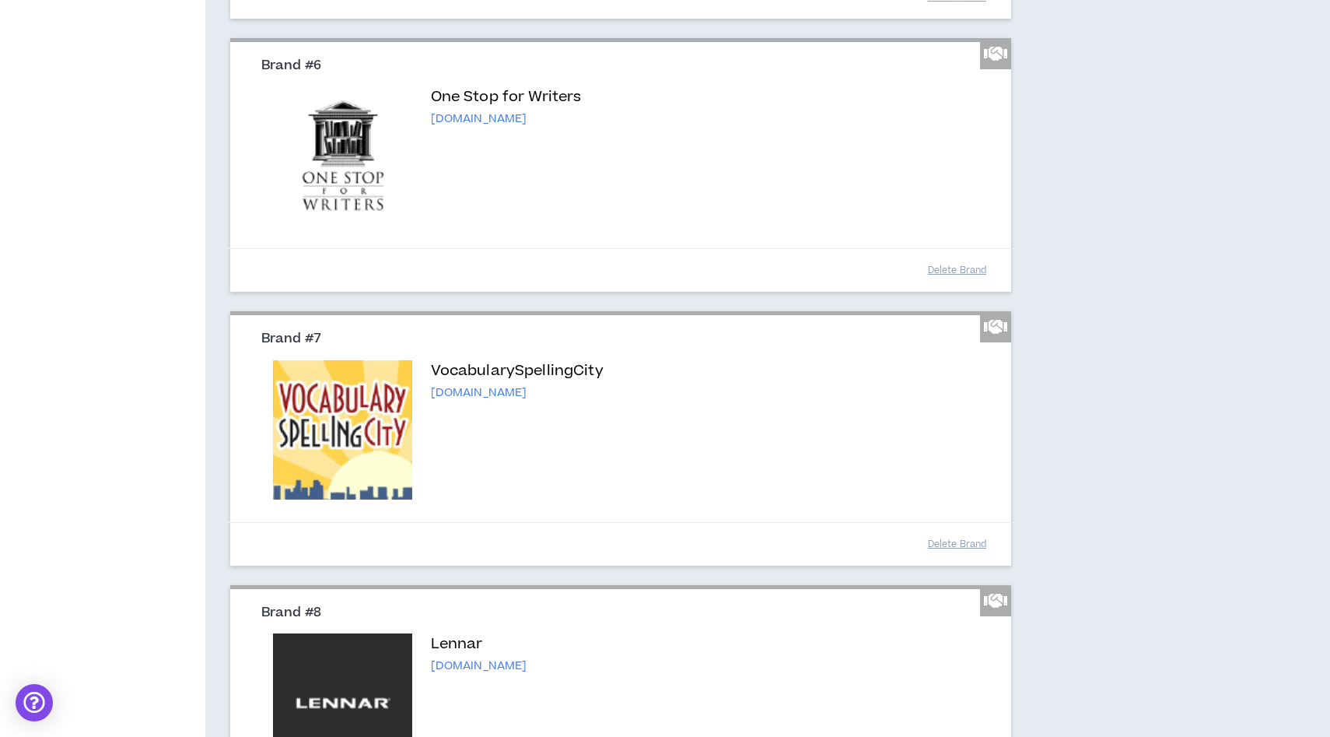
click at [997, 327] on icon at bounding box center [995, 326] width 23 height 19
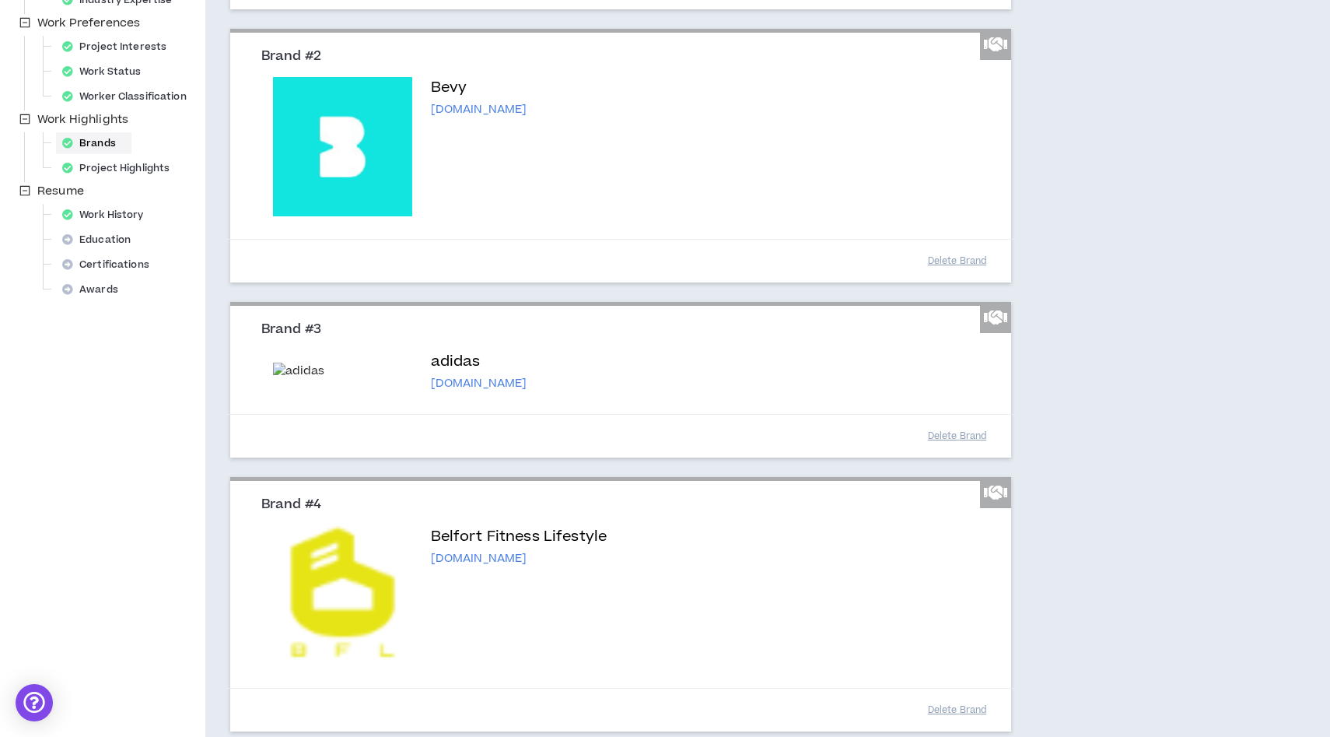
scroll to position [0, 0]
